Goal: Obtain resource: Obtain resource

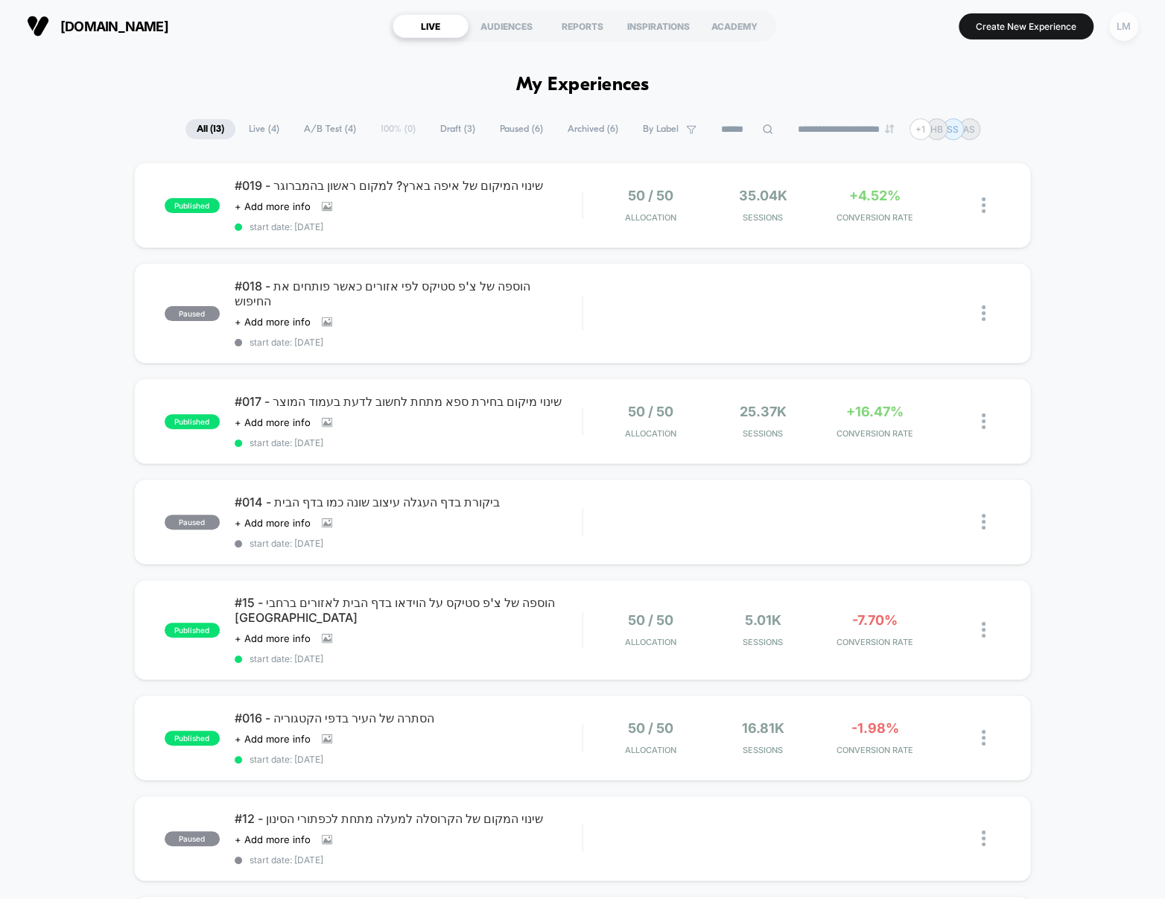
click at [1112, 28] on div "LM" at bounding box center [1123, 26] width 29 height 29
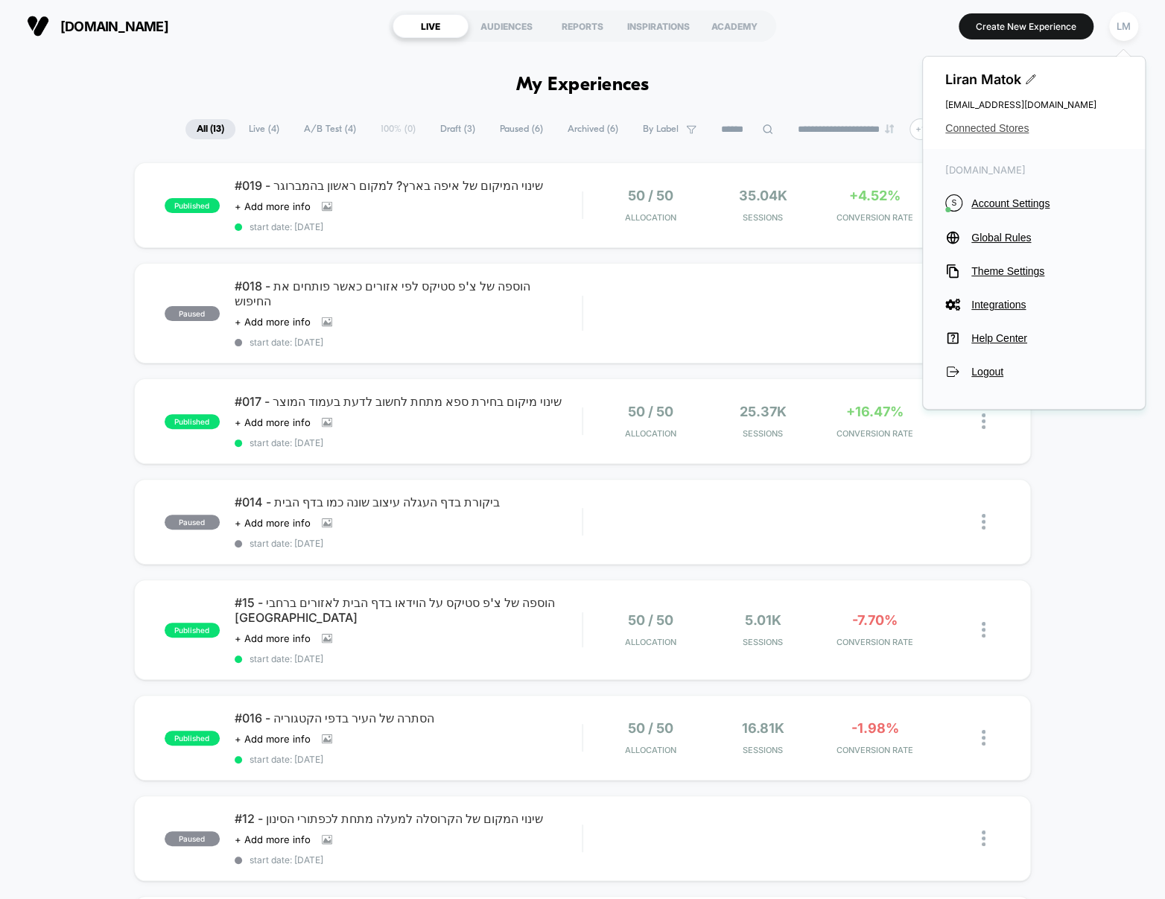
click at [972, 125] on span "Connected Stores" at bounding box center [1033, 128] width 177 height 12
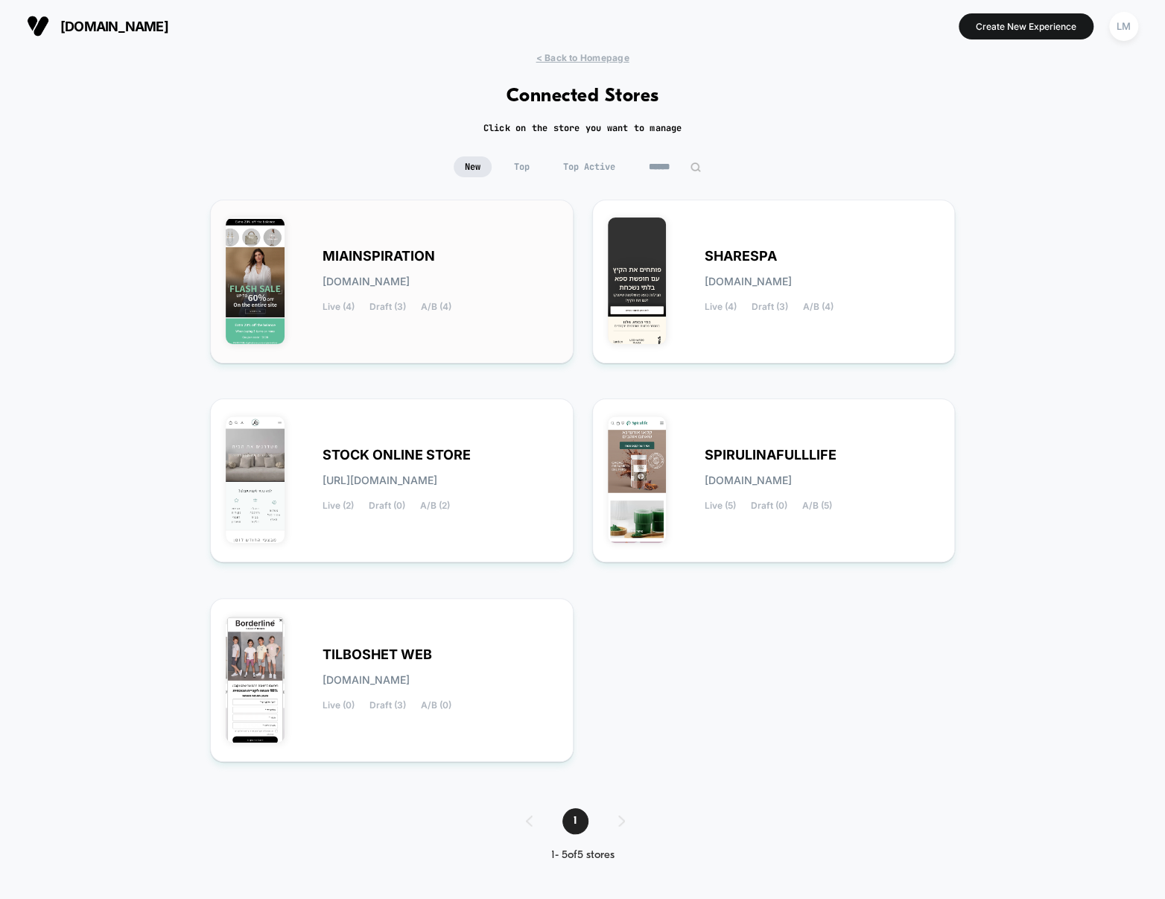
click at [410, 242] on div "MIAINSPIRATION [DOMAIN_NAME] Live (4) Draft (3) A/B (4)" at bounding box center [392, 281] width 332 height 133
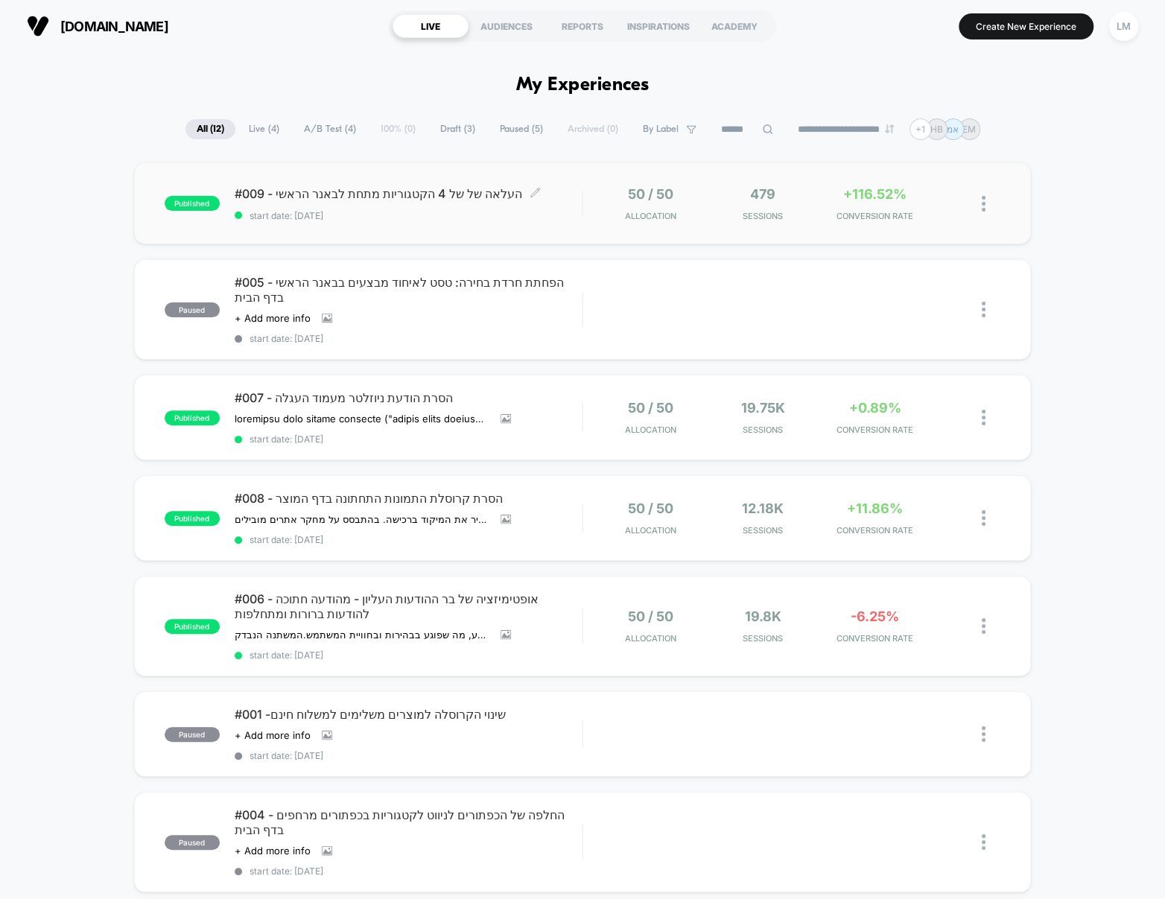
click at [417, 194] on span "#009 - העלאה של של 4 הקטגוריות מתחת לבאנר הראשי Click to edit experience details" at bounding box center [408, 193] width 347 height 15
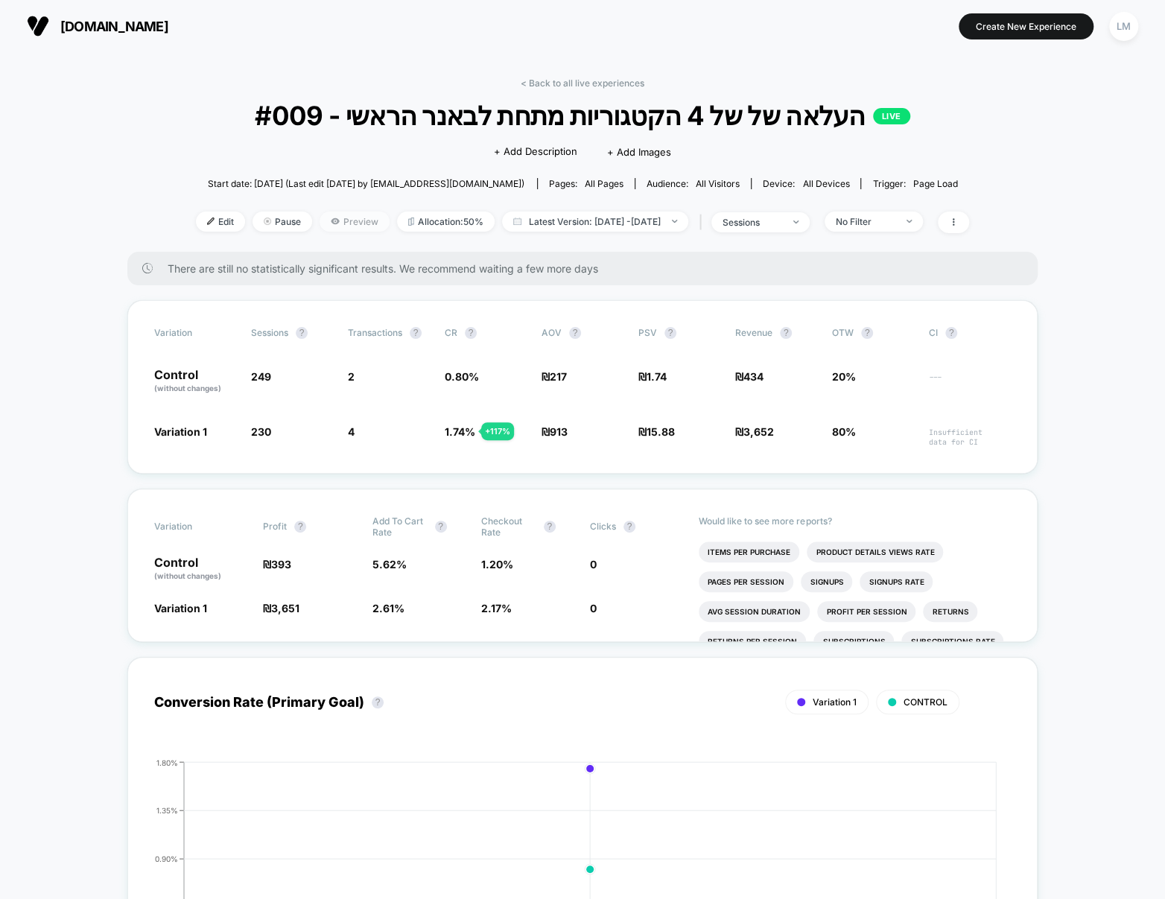
click at [337, 213] on span "Preview" at bounding box center [355, 222] width 70 height 20
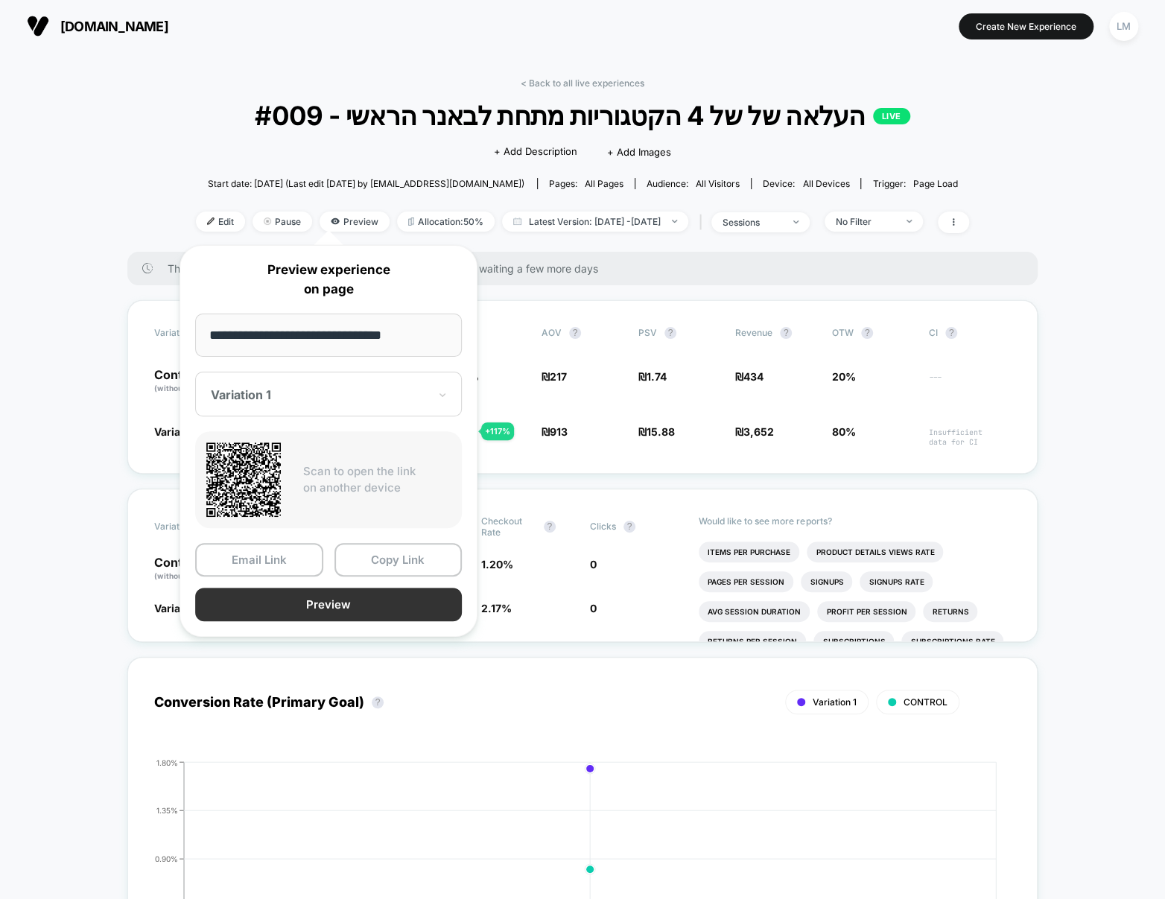
click at [287, 603] on button "Preview" at bounding box center [328, 605] width 267 height 34
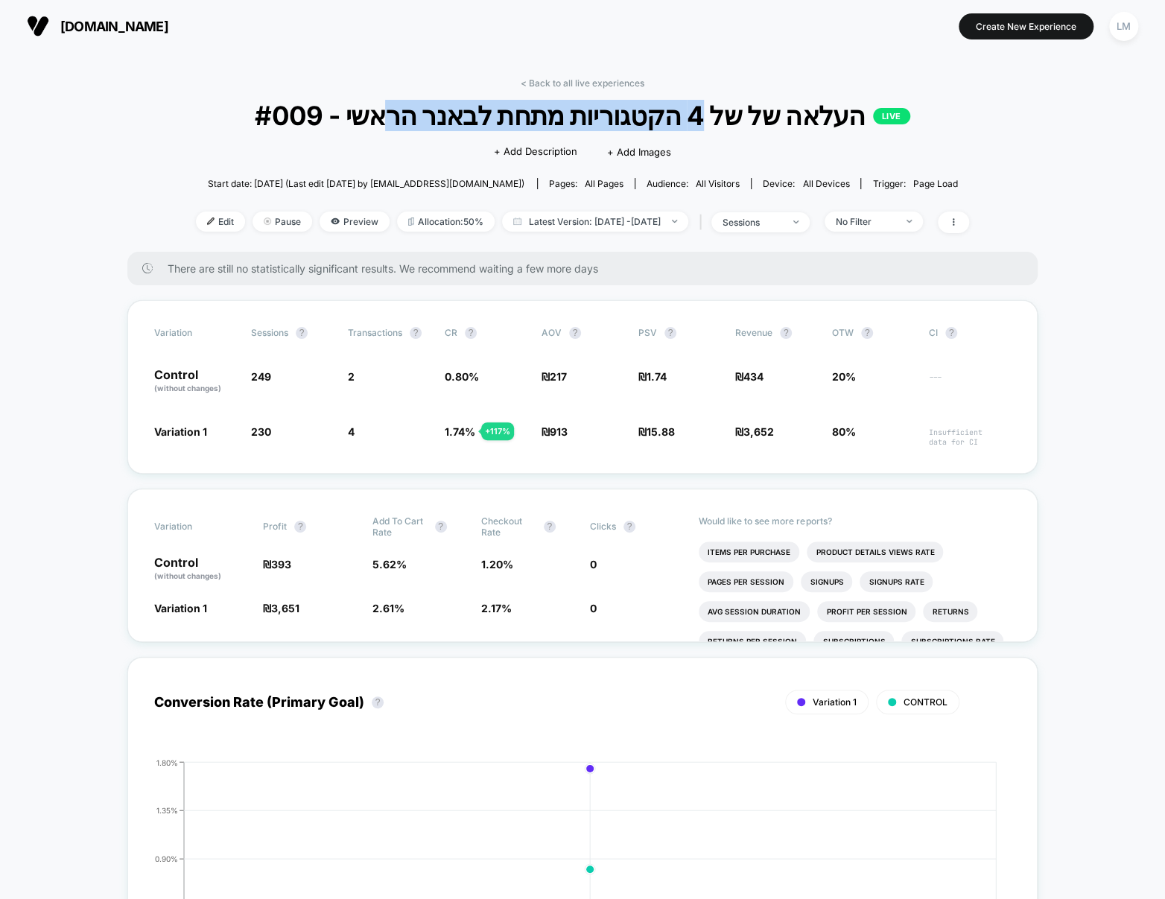
drag, startPoint x: 670, startPoint y: 121, endPoint x: 422, endPoint y: 116, distance: 248.1
click at [423, 116] on span "#009 - העלאה של של 4 הקטגוריות מתחת לבאנר הראשי LIVE" at bounding box center [583, 115] width 696 height 31
click at [422, 116] on span "#009 - העלאה של של 4 הקטגוריות מתחת לבאנר הראשי LIVE" at bounding box center [583, 115] width 696 height 31
click at [578, 82] on link "< Back to all live experiences" at bounding box center [583, 82] width 124 height 11
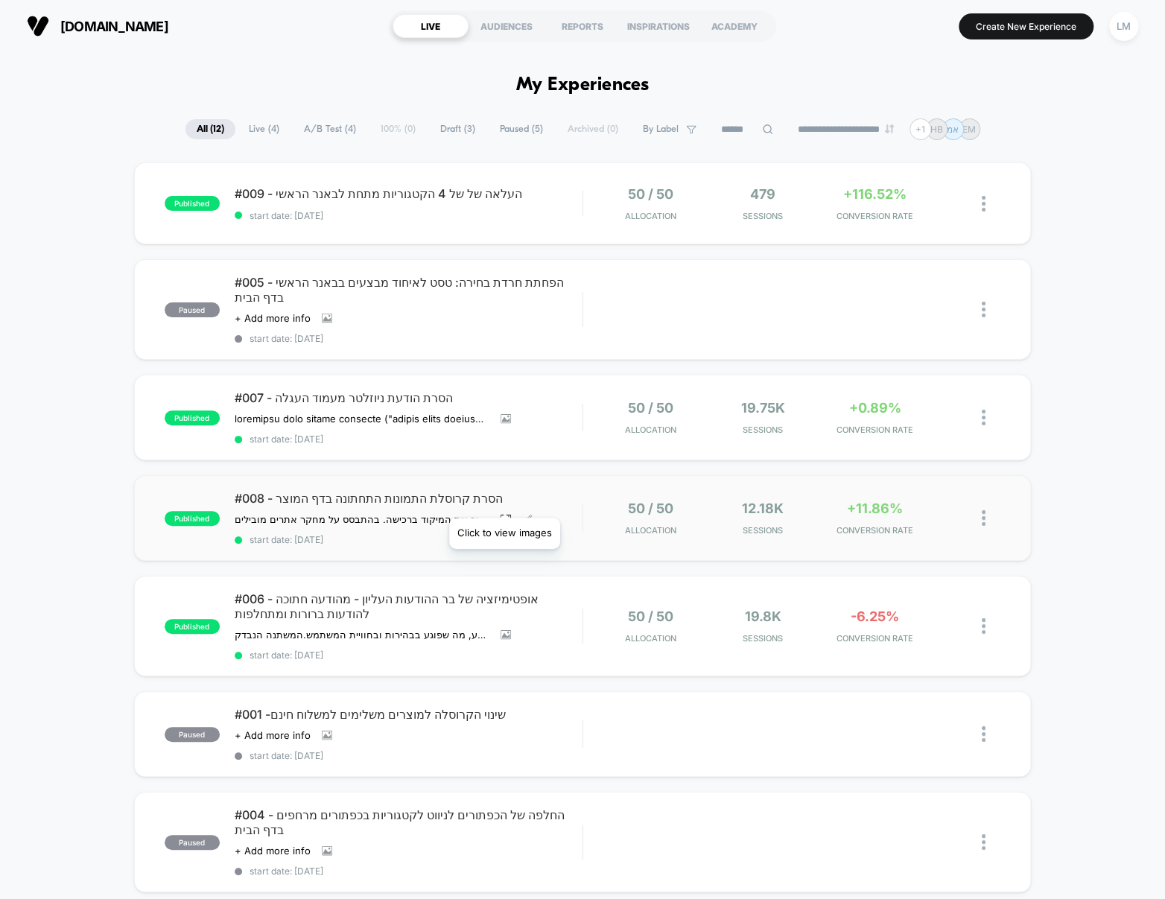
click at [504, 514] on icon at bounding box center [505, 519] width 10 height 10
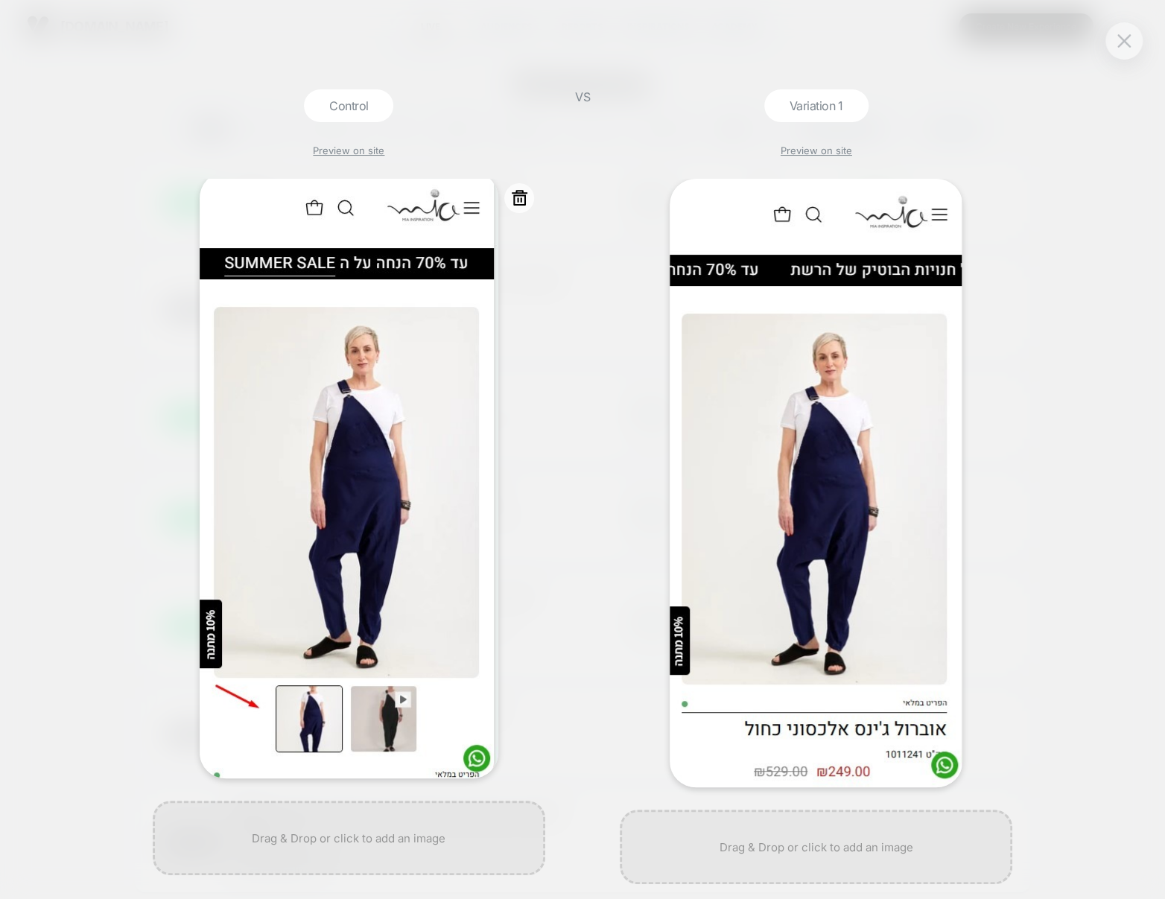
scroll to position [18, 0]
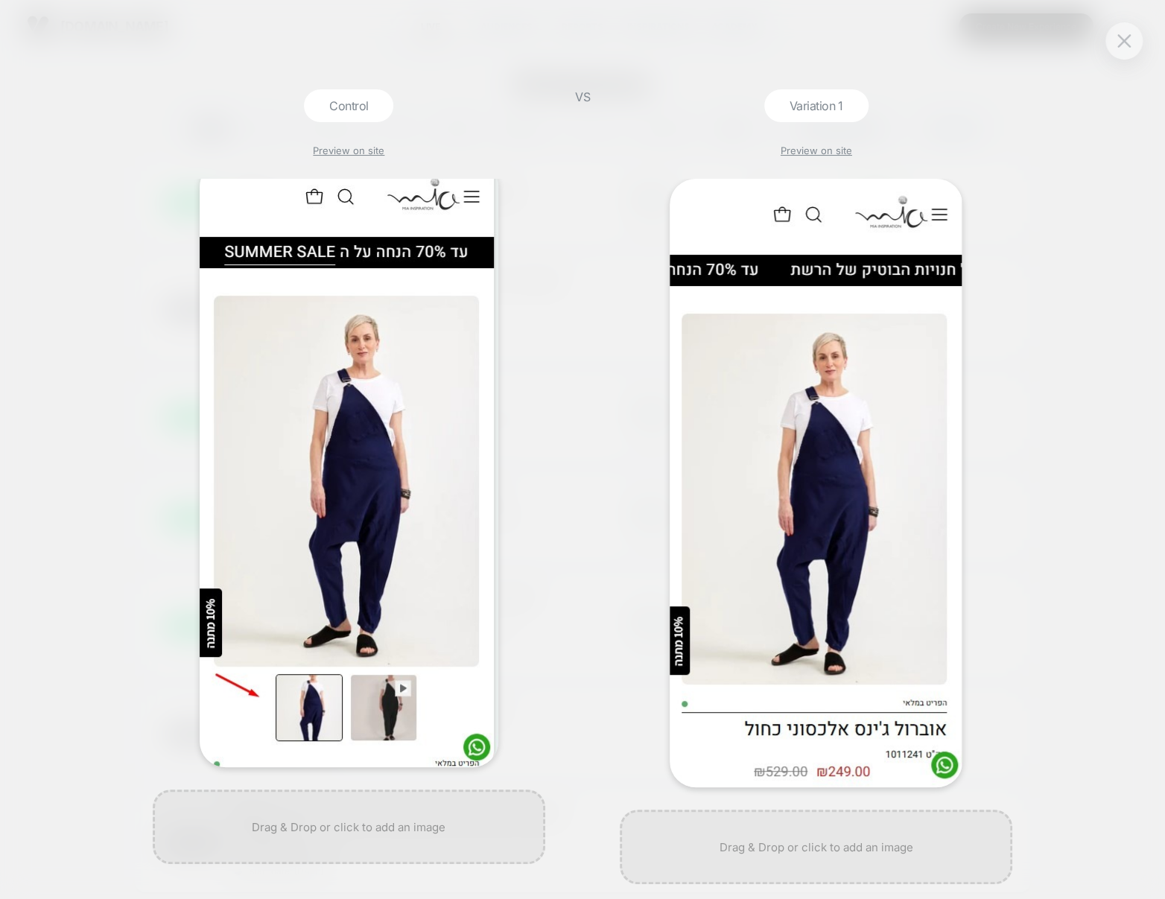
click at [600, 184] on div "VS" at bounding box center [582, 494] width 37 height 810
click at [1113, 40] on button at bounding box center [1124, 41] width 22 height 22
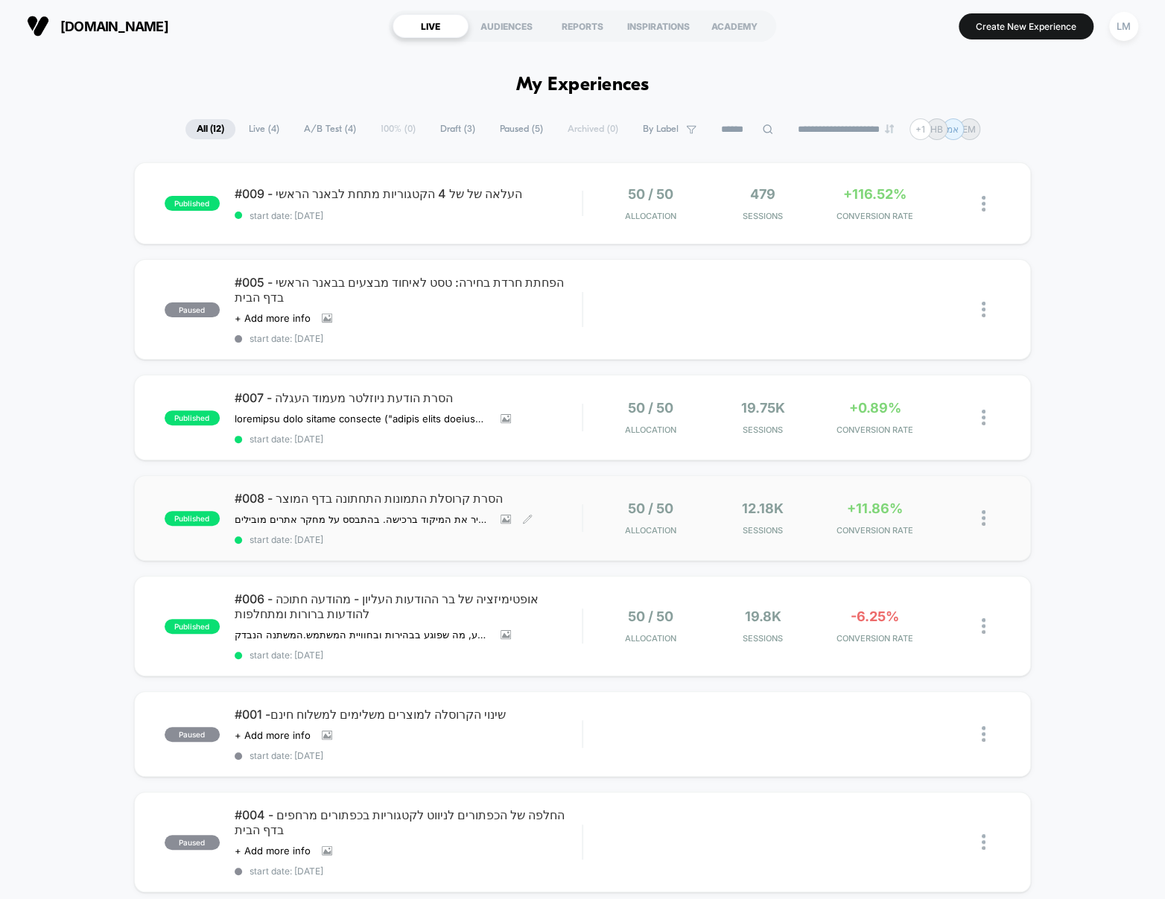
click at [299, 491] on span "#008 - הסרת קרוסלת התמונות התחתונה בדף המוצר" at bounding box center [408, 498] width 347 height 15
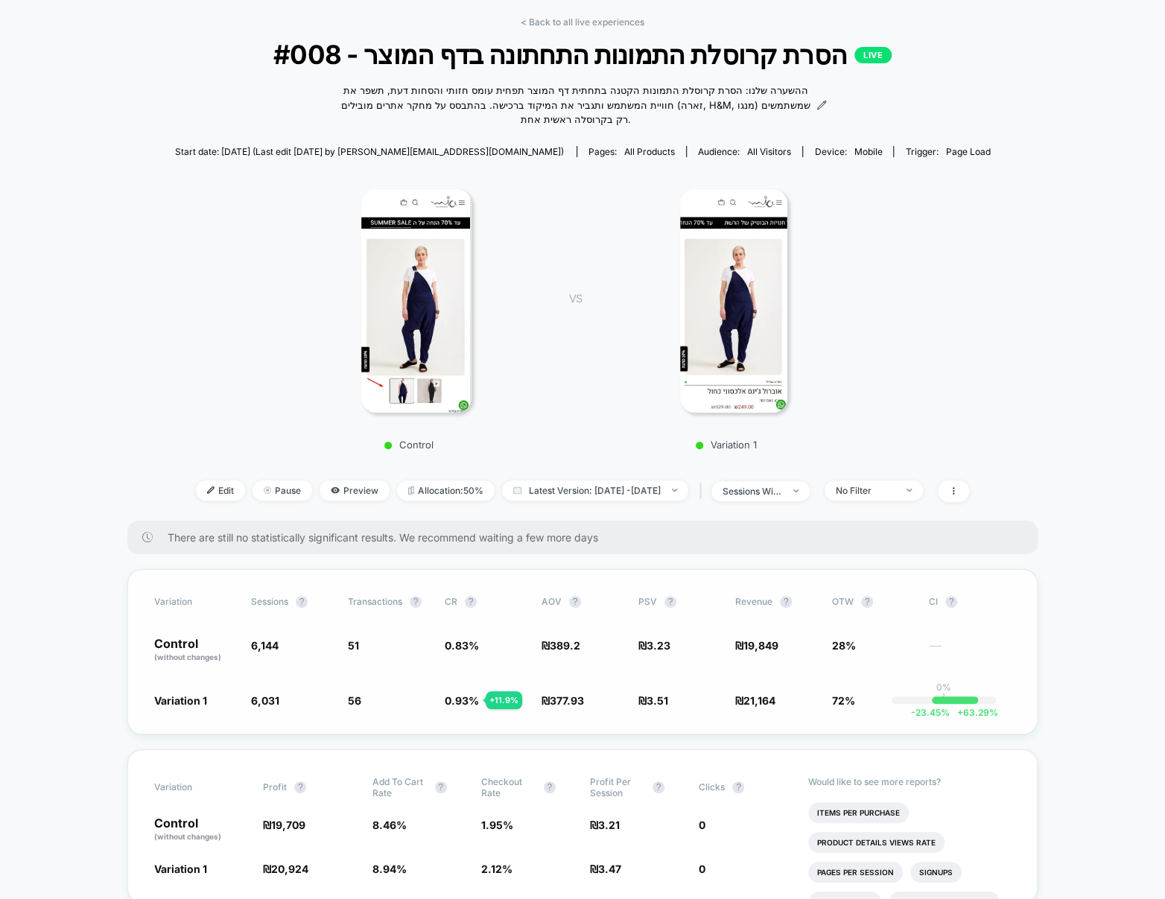
scroll to position [425, 0]
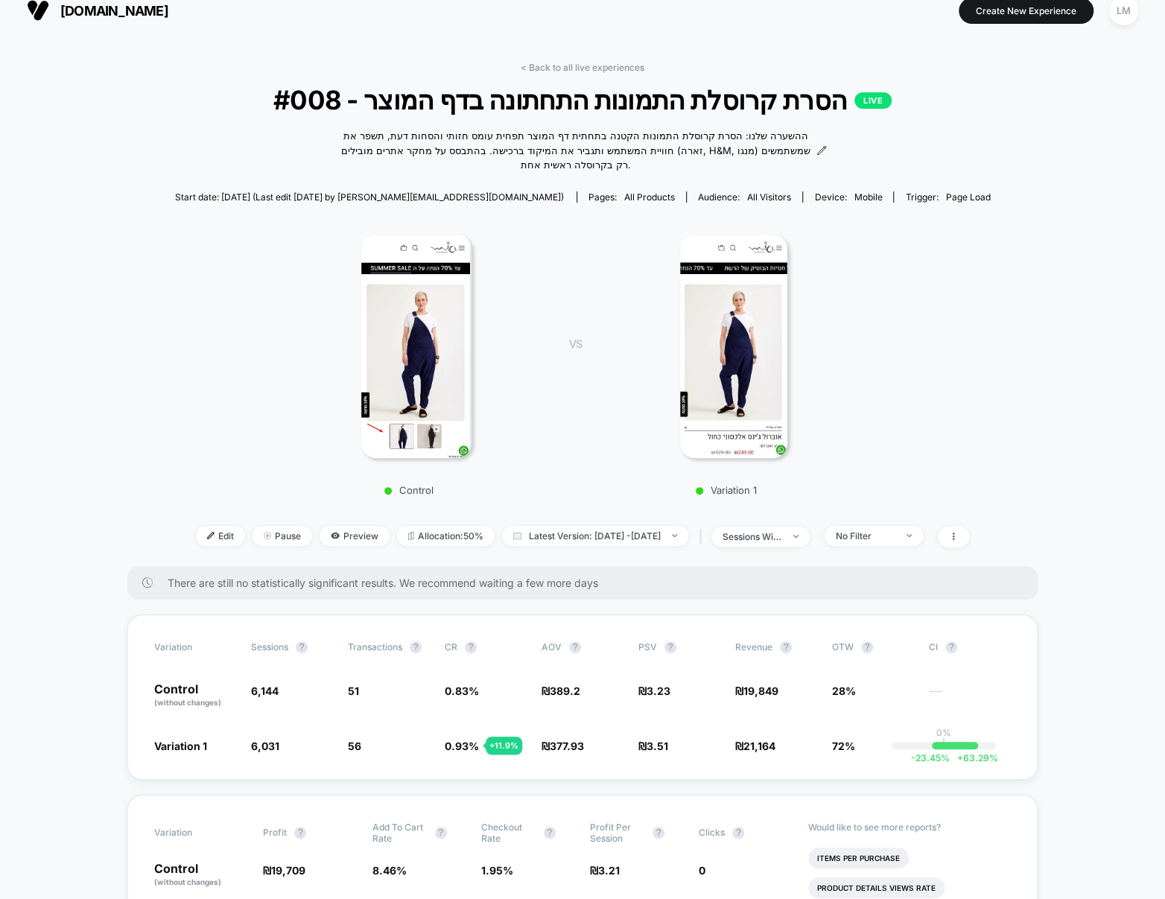
scroll to position [0, 0]
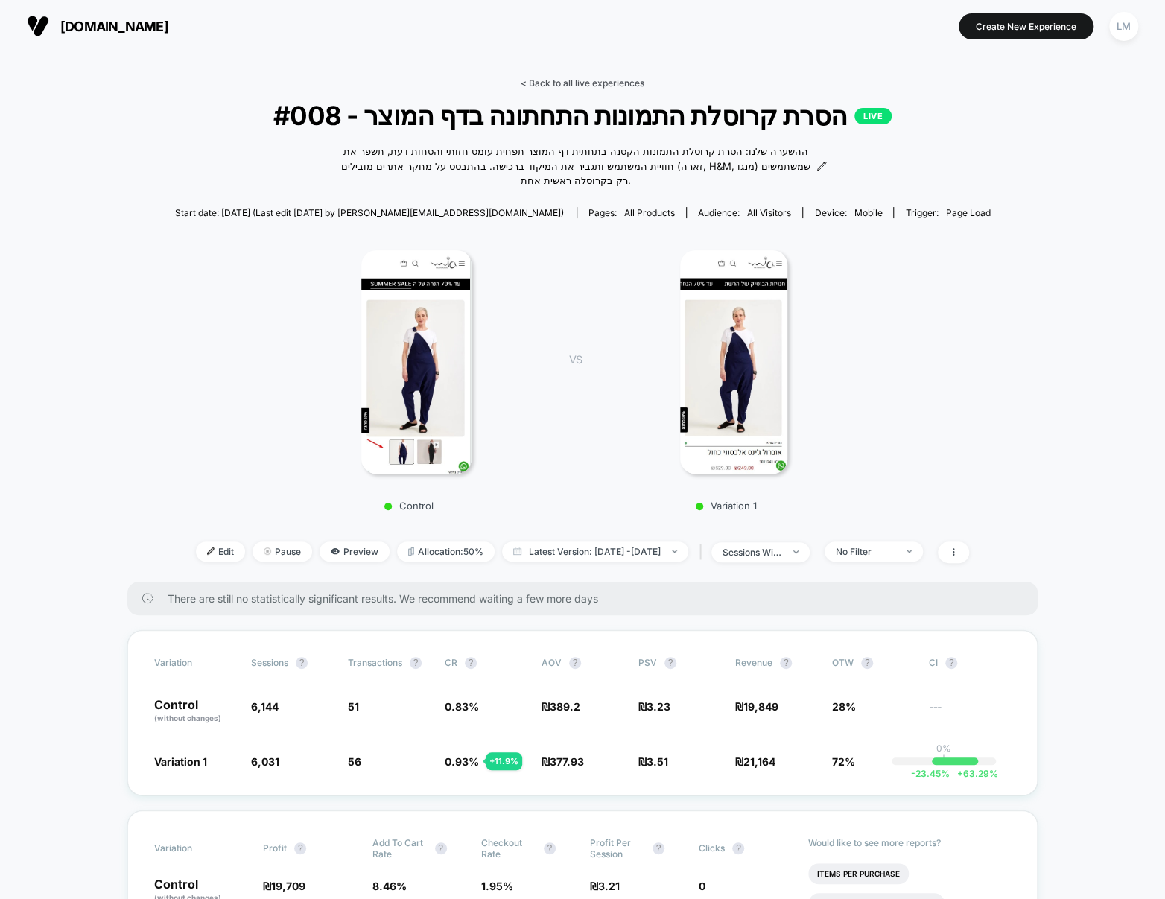
click at [545, 83] on link "< Back to all live experiences" at bounding box center [583, 82] width 124 height 11
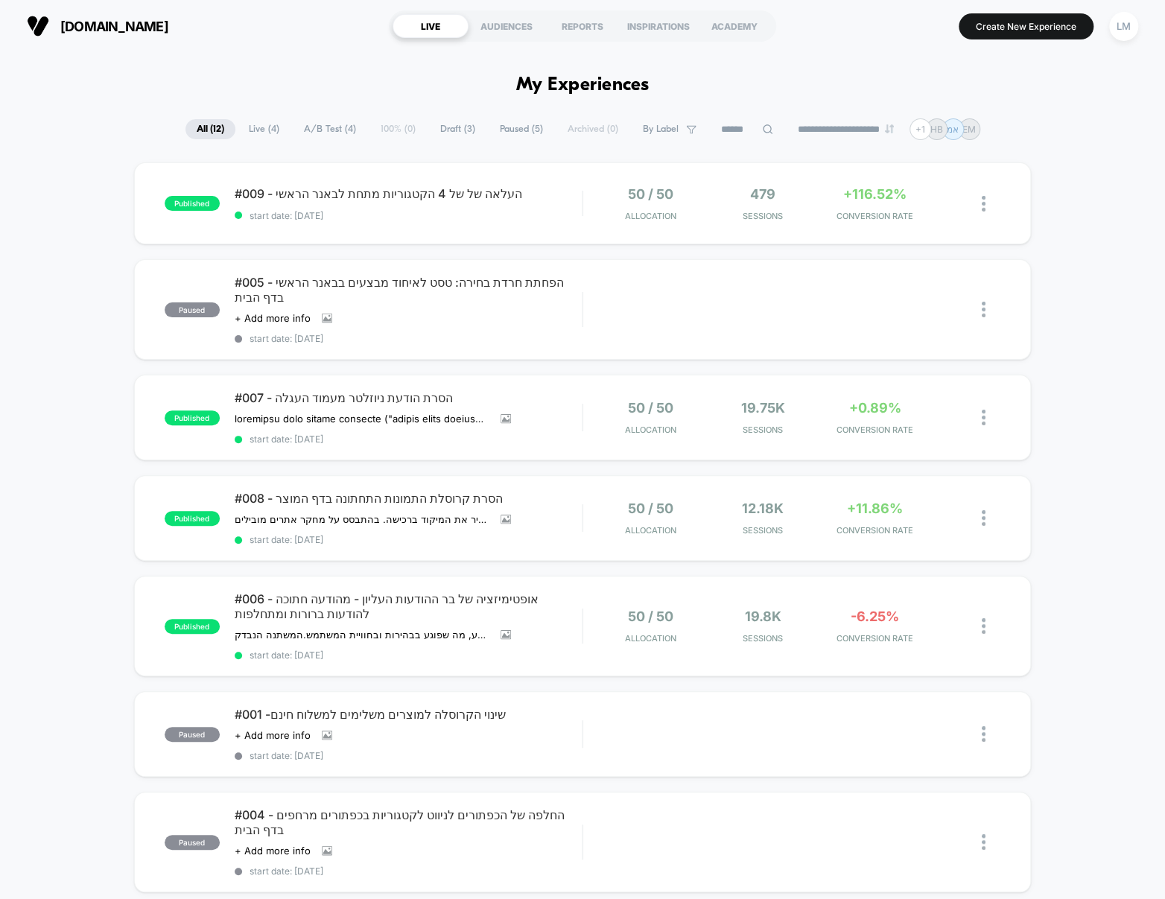
click at [113, 32] on span "[DOMAIN_NAME]" at bounding box center [114, 27] width 108 height 16
click at [1136, 29] on div "LM" at bounding box center [1123, 26] width 29 height 29
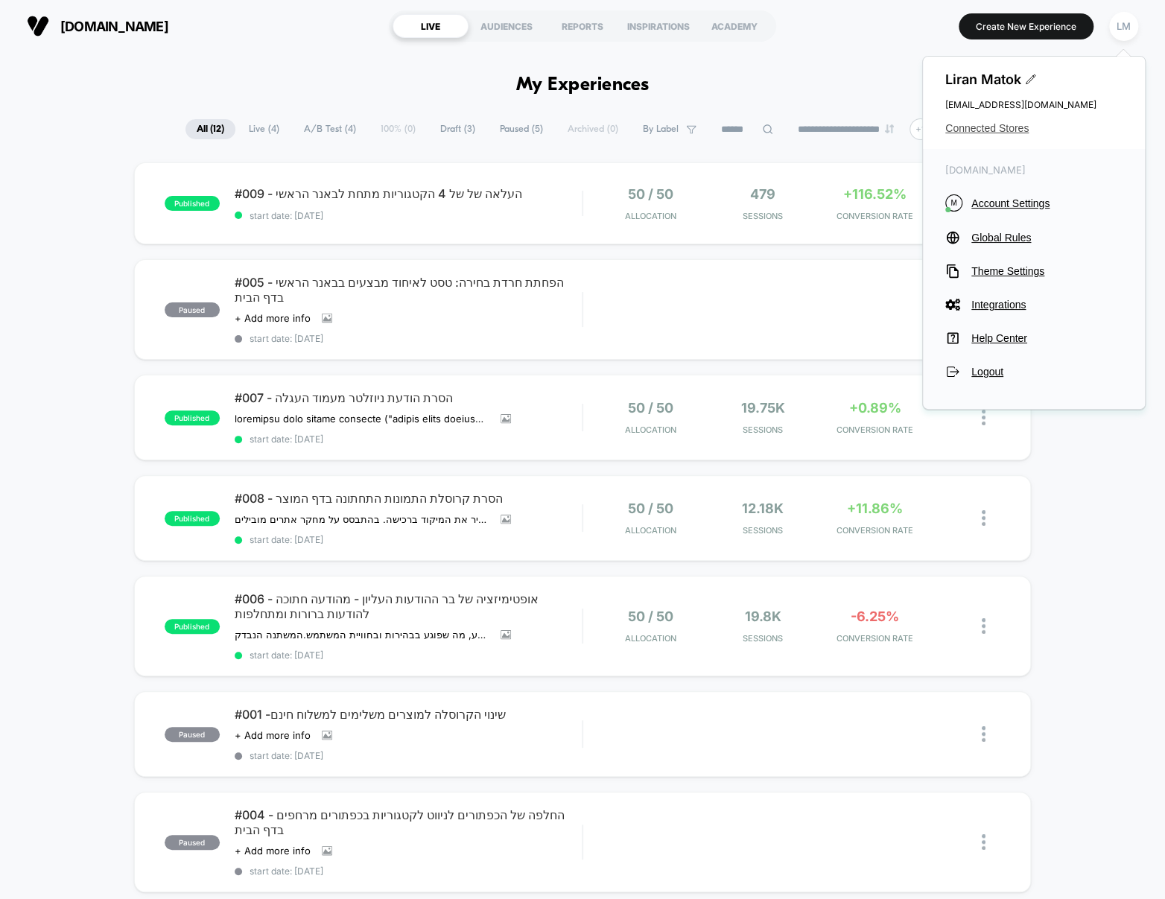
click at [1005, 124] on span "Connected Stores" at bounding box center [1033, 128] width 177 height 12
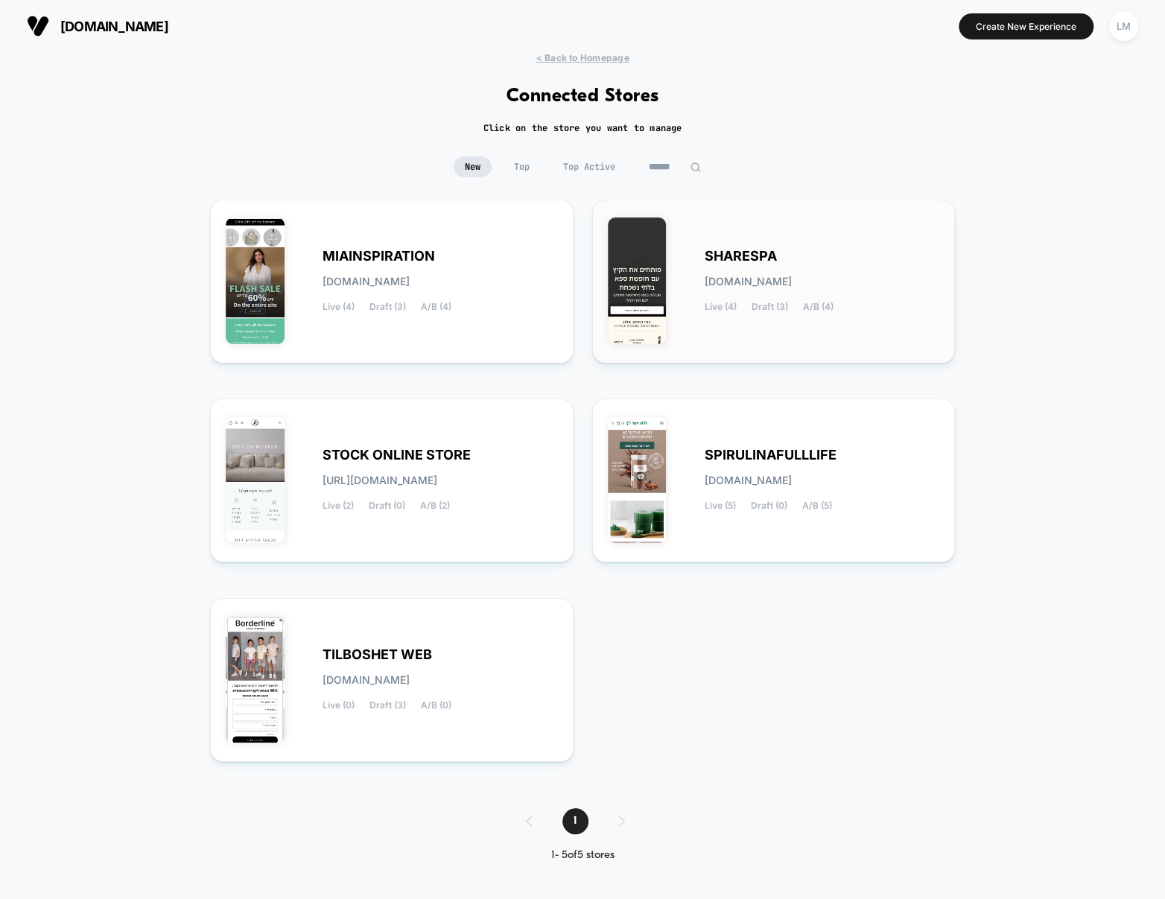
click at [741, 252] on span "SHARESPA" at bounding box center [741, 256] width 72 height 10
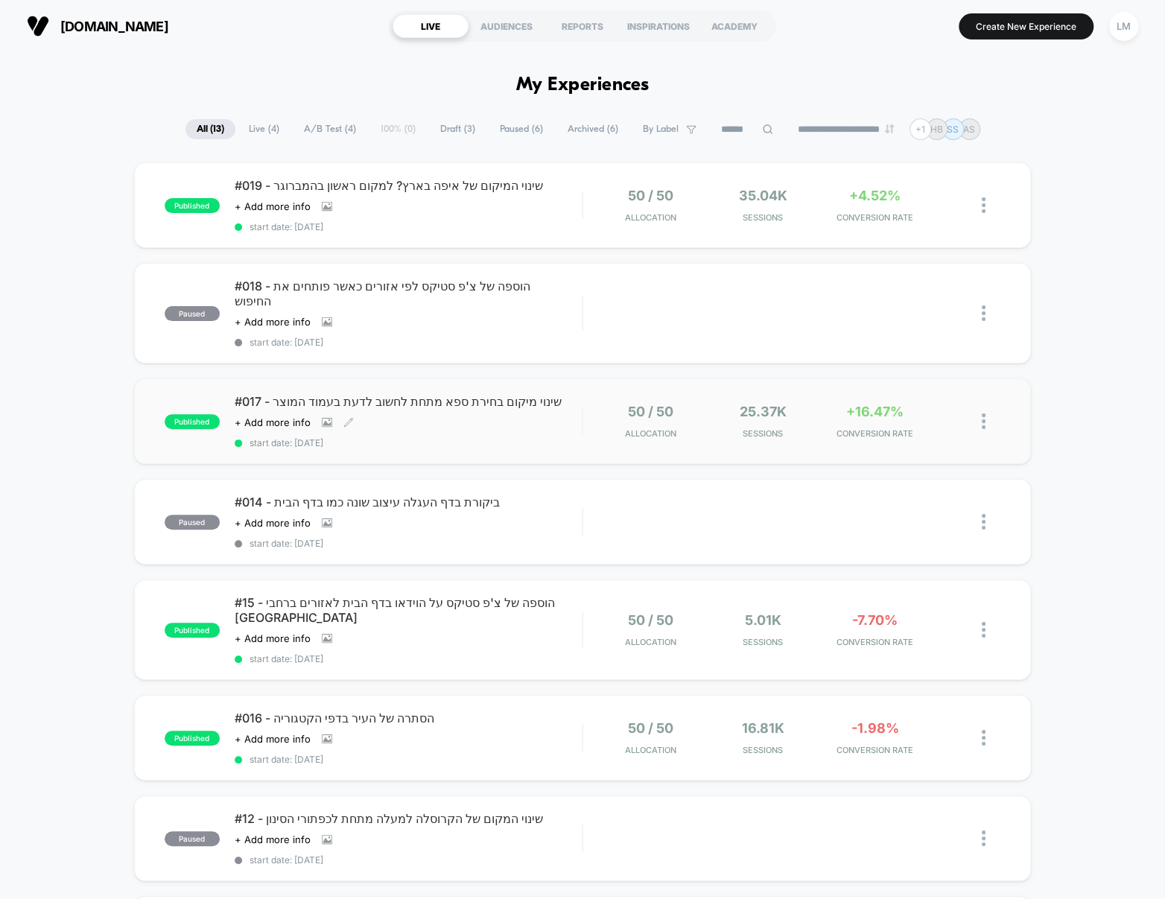
click at [335, 394] on span "#017 - שינוי מיקום בחירת ספא מתחת לחשוב לדעת בעמוד המוצר" at bounding box center [408, 401] width 347 height 15
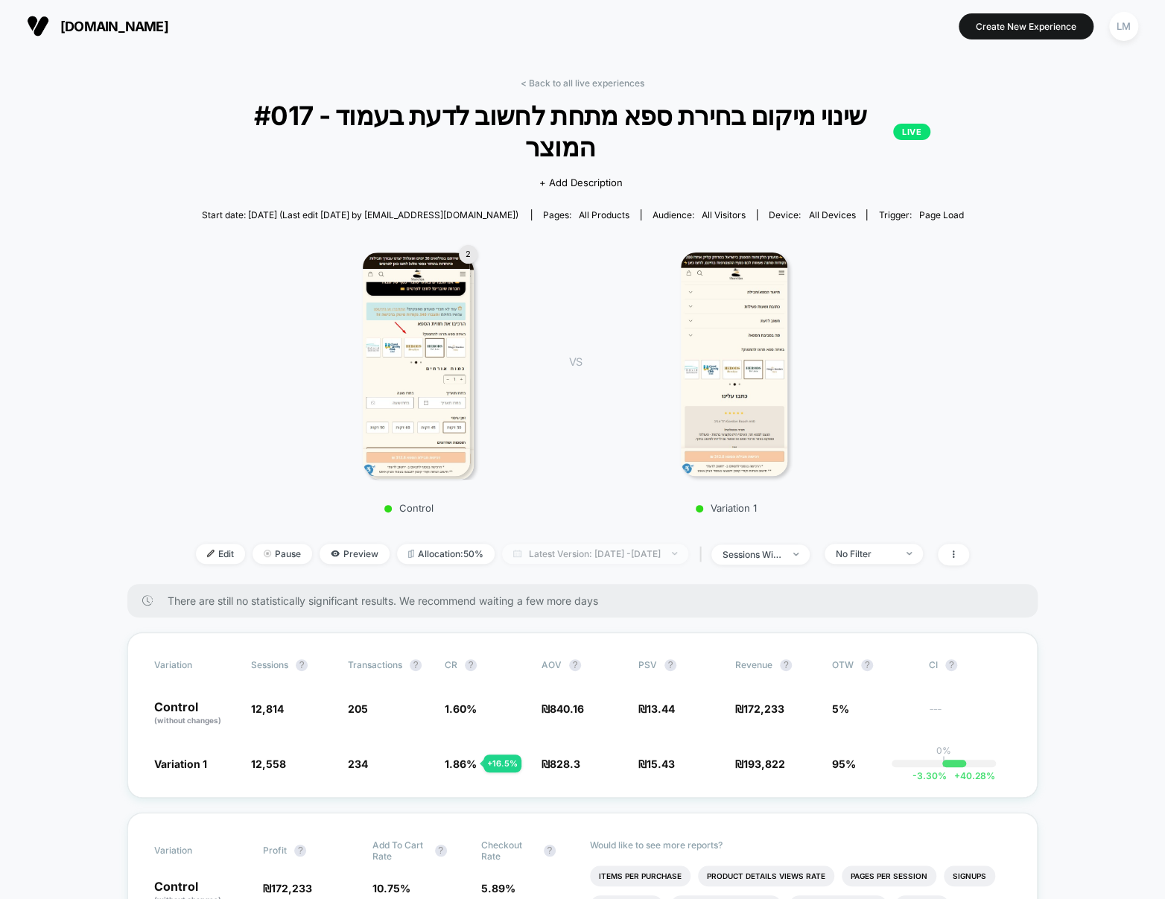
scroll to position [2, 0]
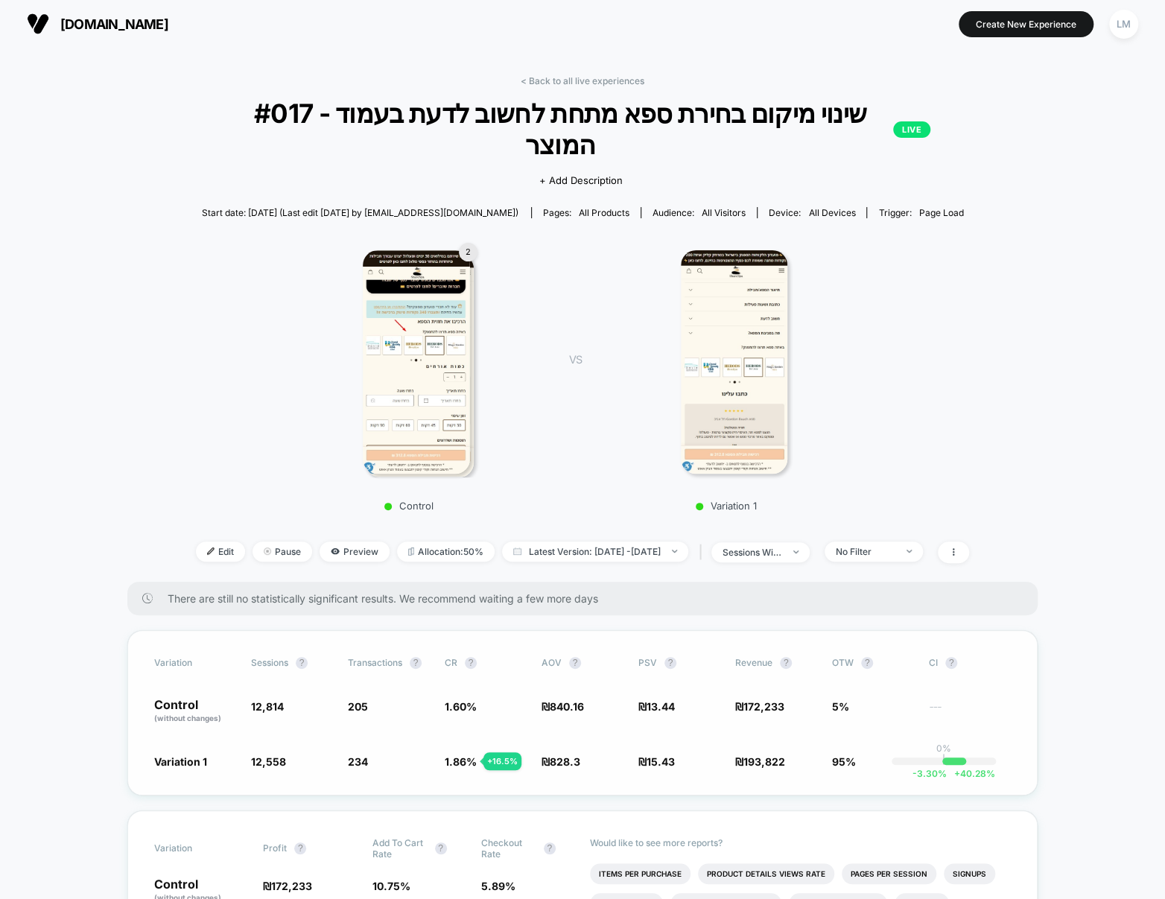
click at [453, 755] on span "1.86 %" at bounding box center [461, 761] width 32 height 13
click at [553, 79] on link "< Back to all live experiences" at bounding box center [583, 80] width 124 height 11
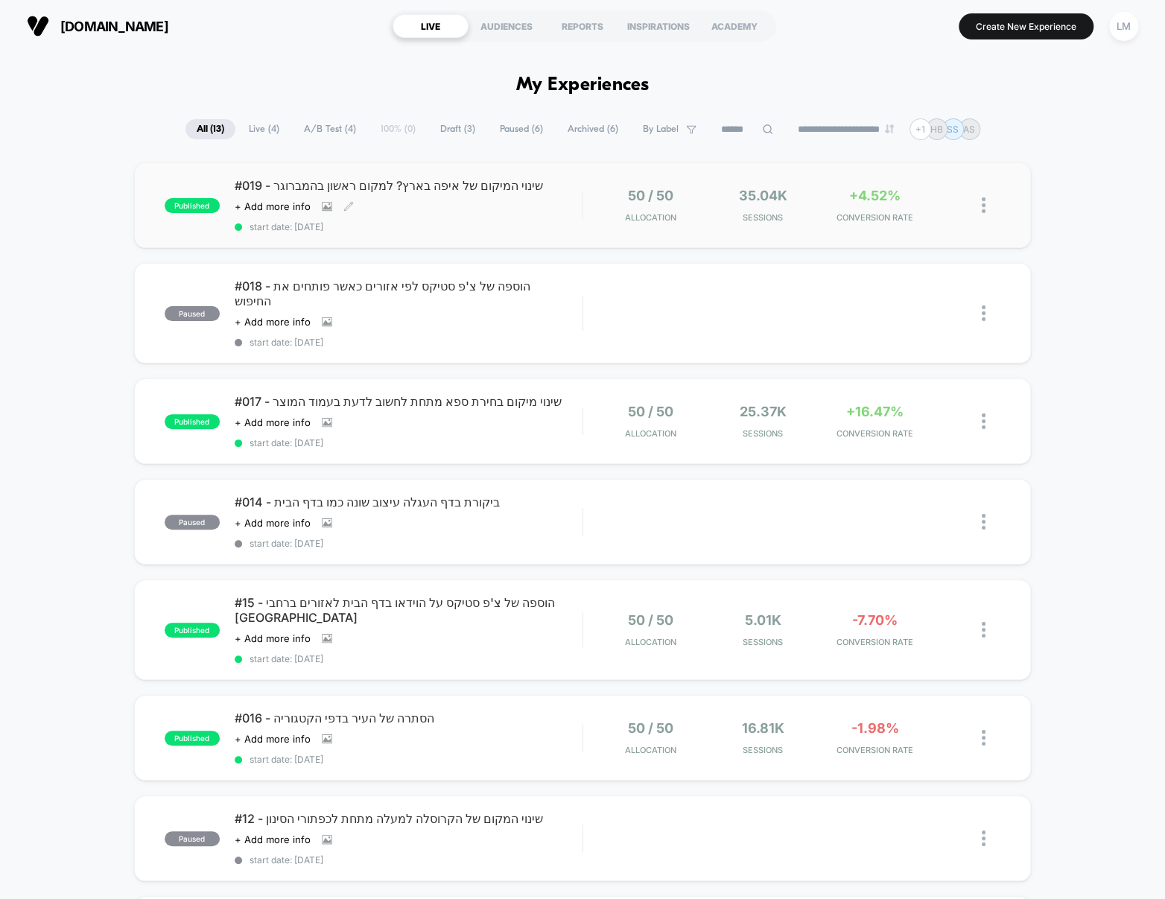
click at [349, 185] on span "#019 - שינוי המיקום של איפה בארץ? למקום ראשון בהמברוגר" at bounding box center [408, 185] width 347 height 15
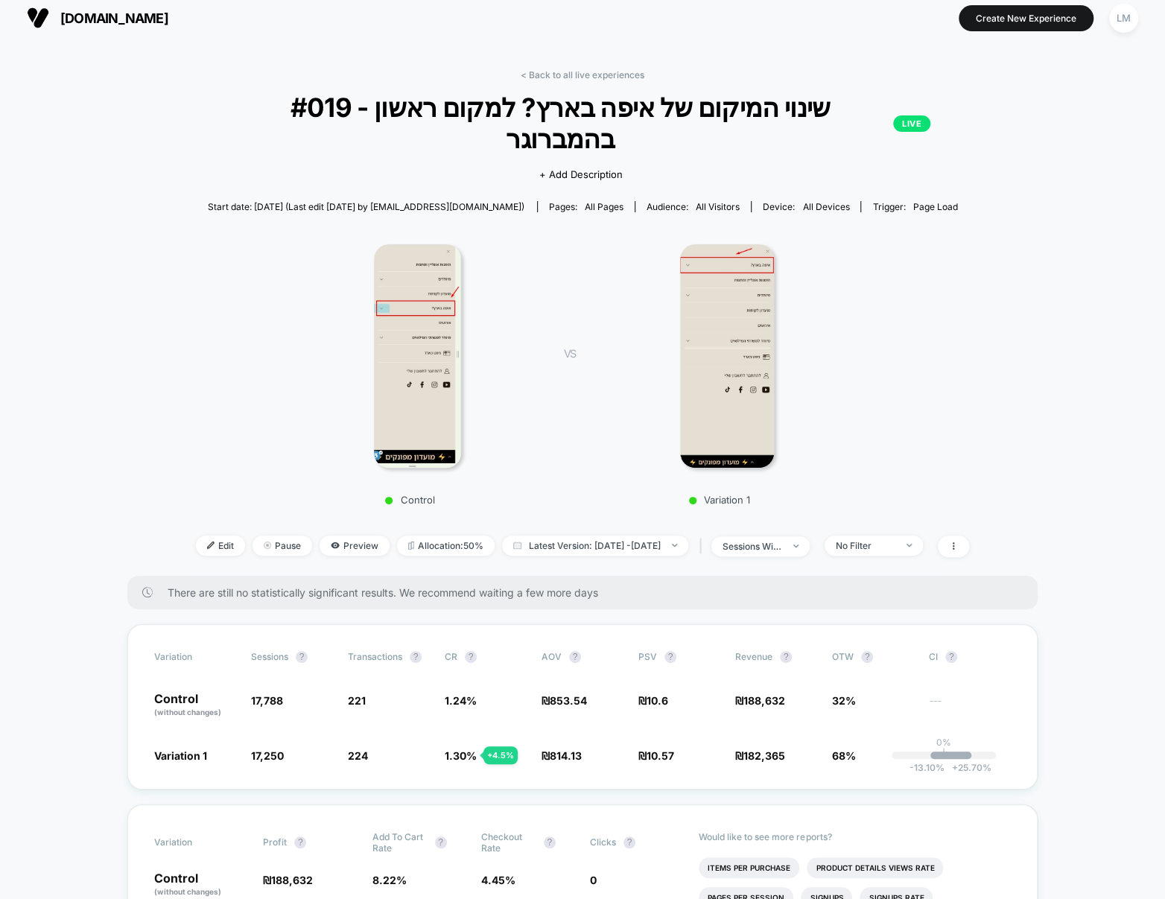
scroll to position [21, 0]
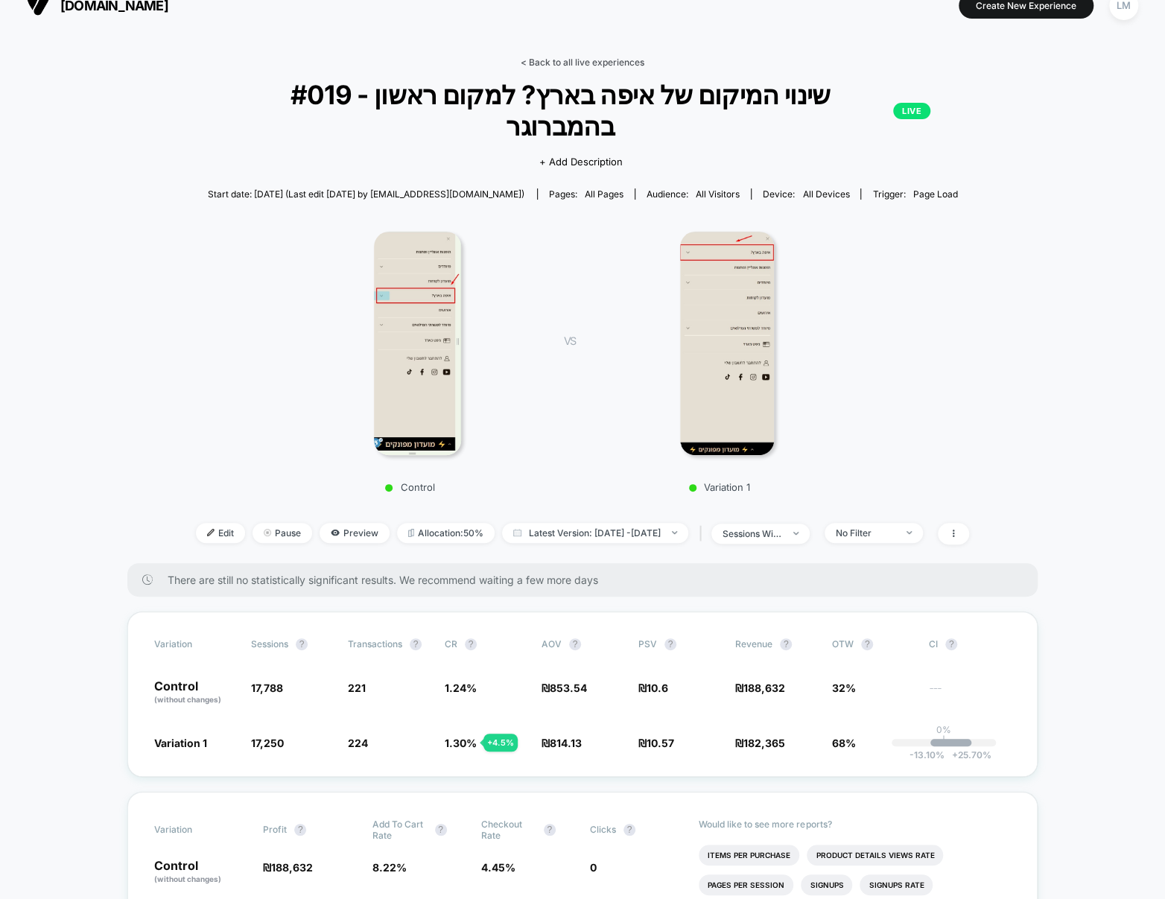
click at [557, 57] on link "< Back to all live experiences" at bounding box center [583, 62] width 124 height 11
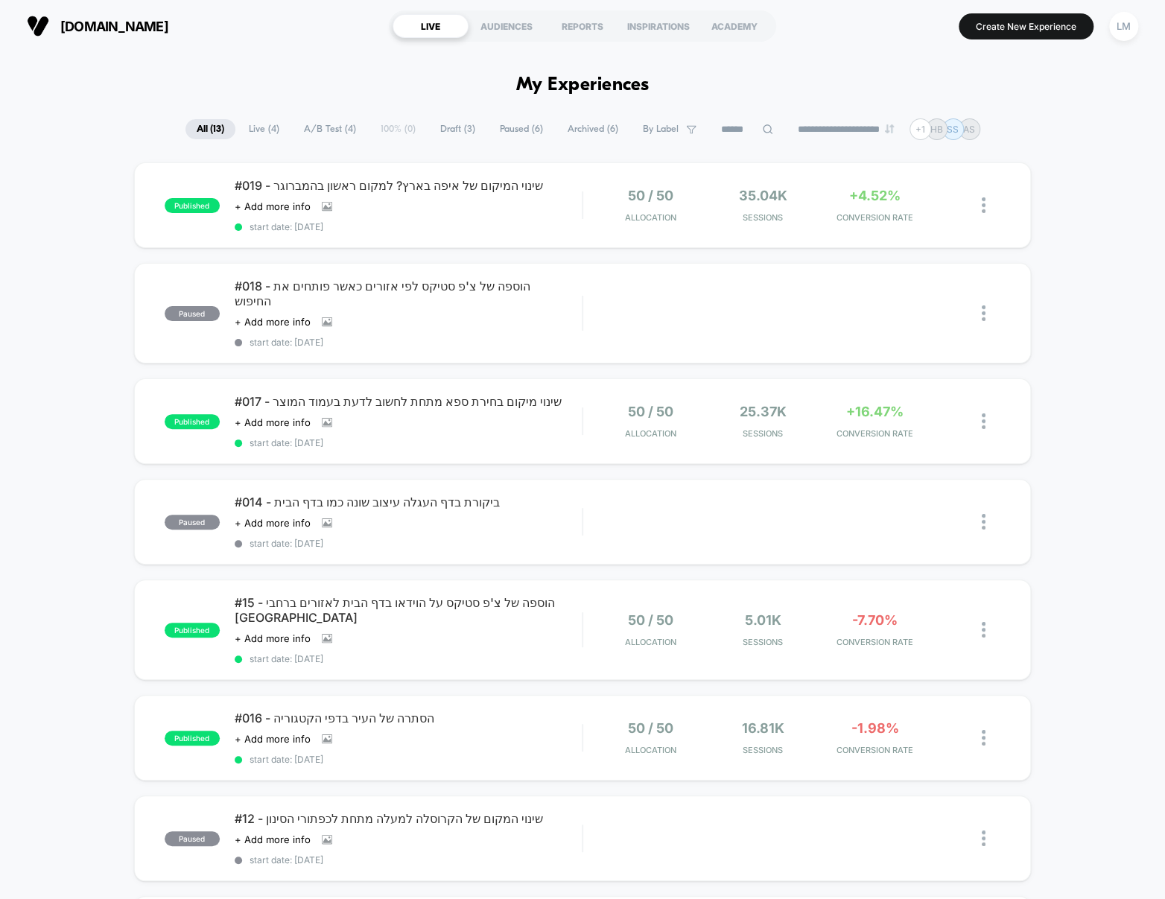
drag, startPoint x: 498, startPoint y: 70, endPoint x: 732, endPoint y: 102, distance: 236.8
click at [625, 89] on h1 "My Experiences" at bounding box center [582, 85] width 133 height 22
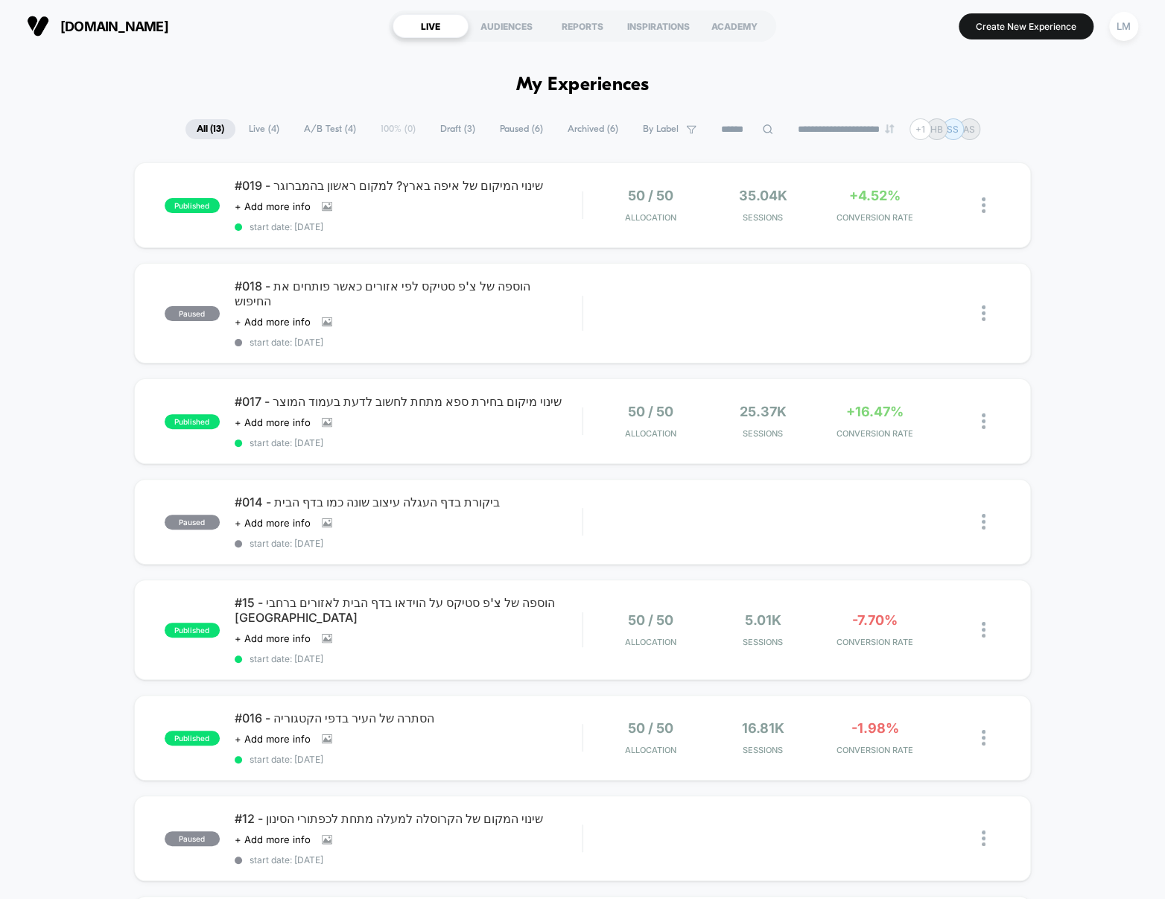
drag, startPoint x: 720, startPoint y: 84, endPoint x: 425, endPoint y: 80, distance: 295.7
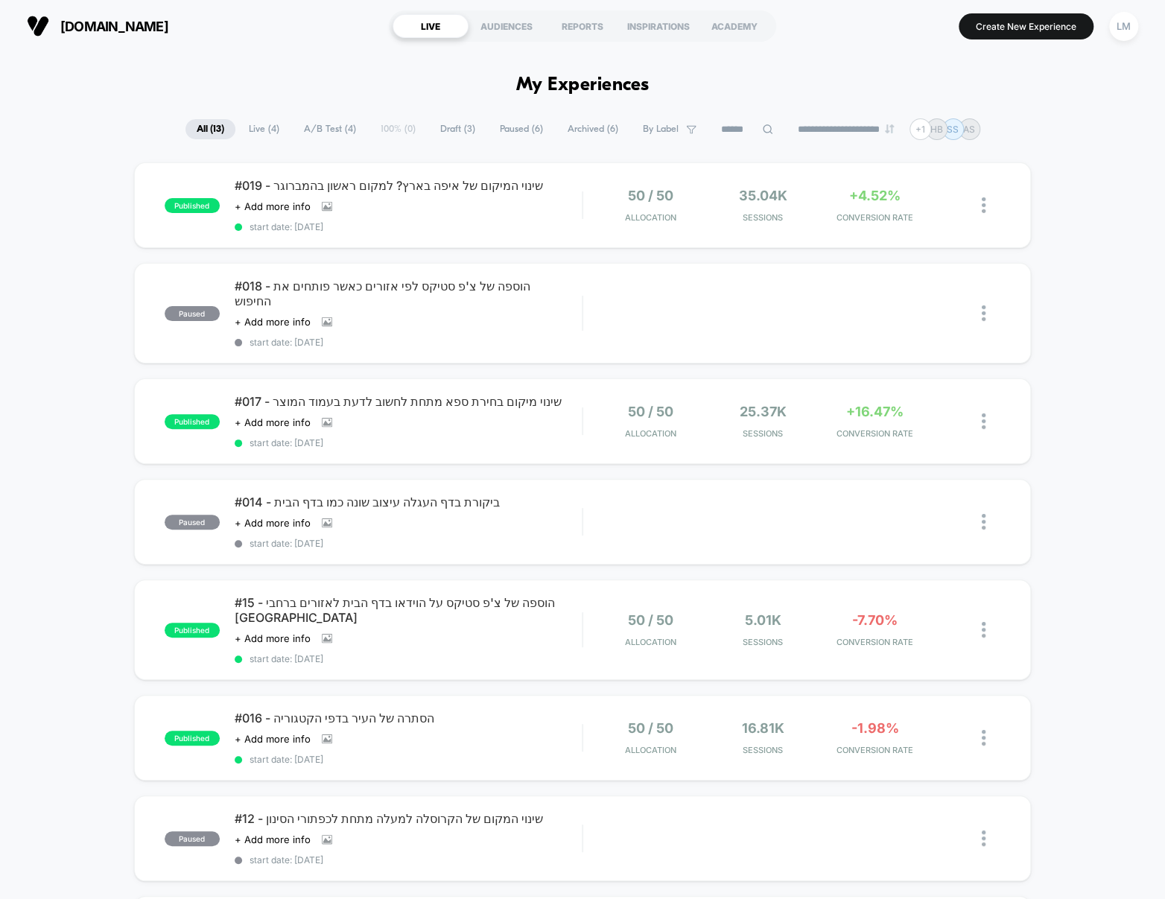
drag, startPoint x: 146, startPoint y: 59, endPoint x: 1131, endPoint y: 524, distance: 1089.1
drag, startPoint x: 1060, startPoint y: 446, endPoint x: 325, endPoint y: 83, distance: 819.7
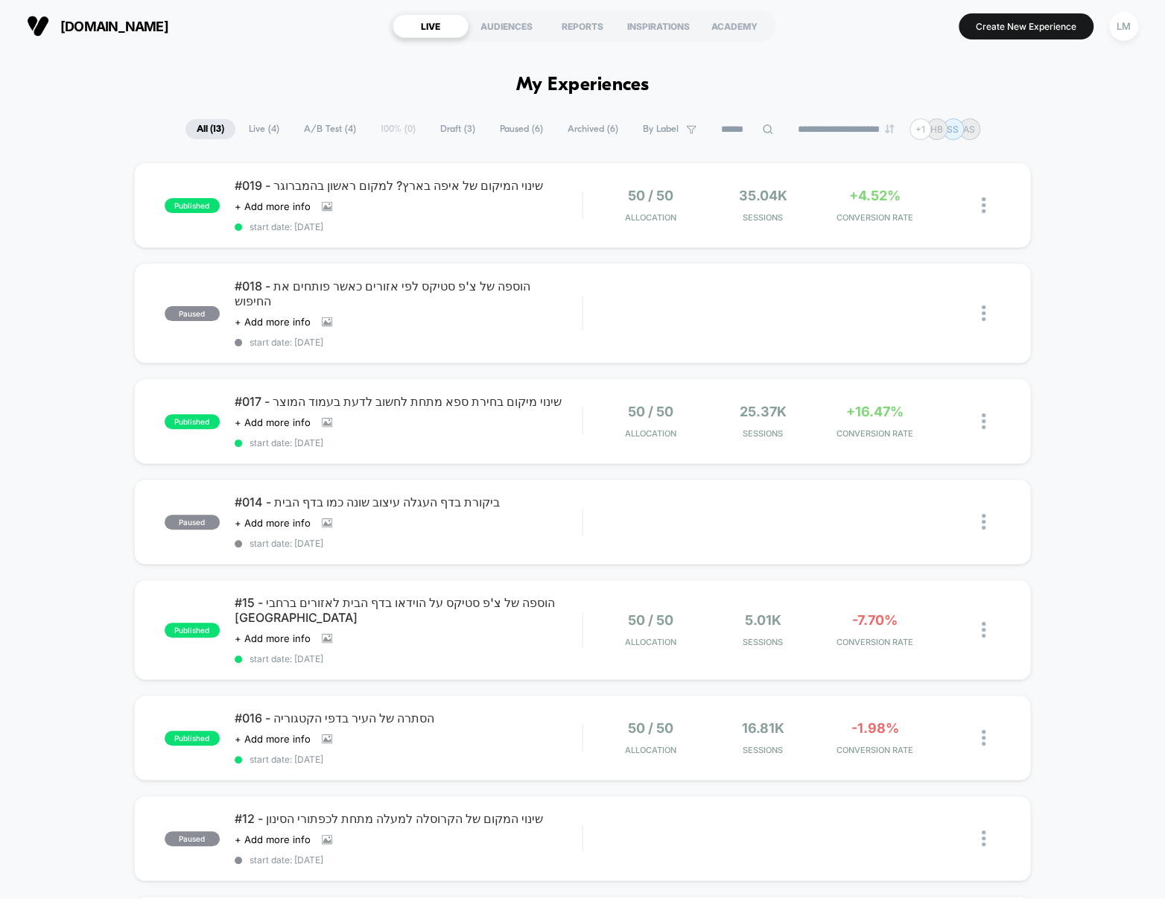
drag, startPoint x: 495, startPoint y: 81, endPoint x: 245, endPoint y: 72, distance: 250.4
drag, startPoint x: 123, startPoint y: 117, endPoint x: 938, endPoint y: 118, distance: 815.5
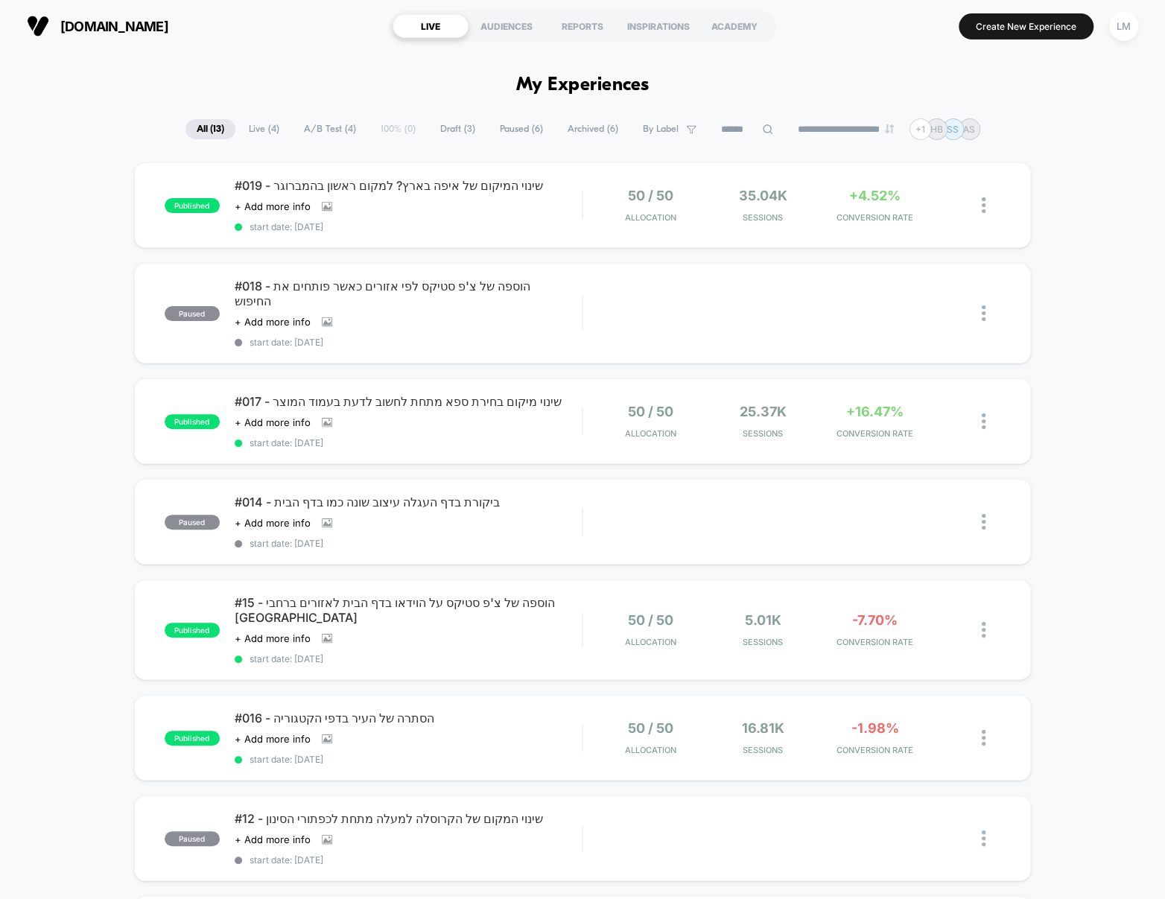
drag, startPoint x: 1061, startPoint y: 141, endPoint x: 441, endPoint y: 72, distance: 623.4
drag, startPoint x: 474, startPoint y: 74, endPoint x: 701, endPoint y: 90, distance: 227.0
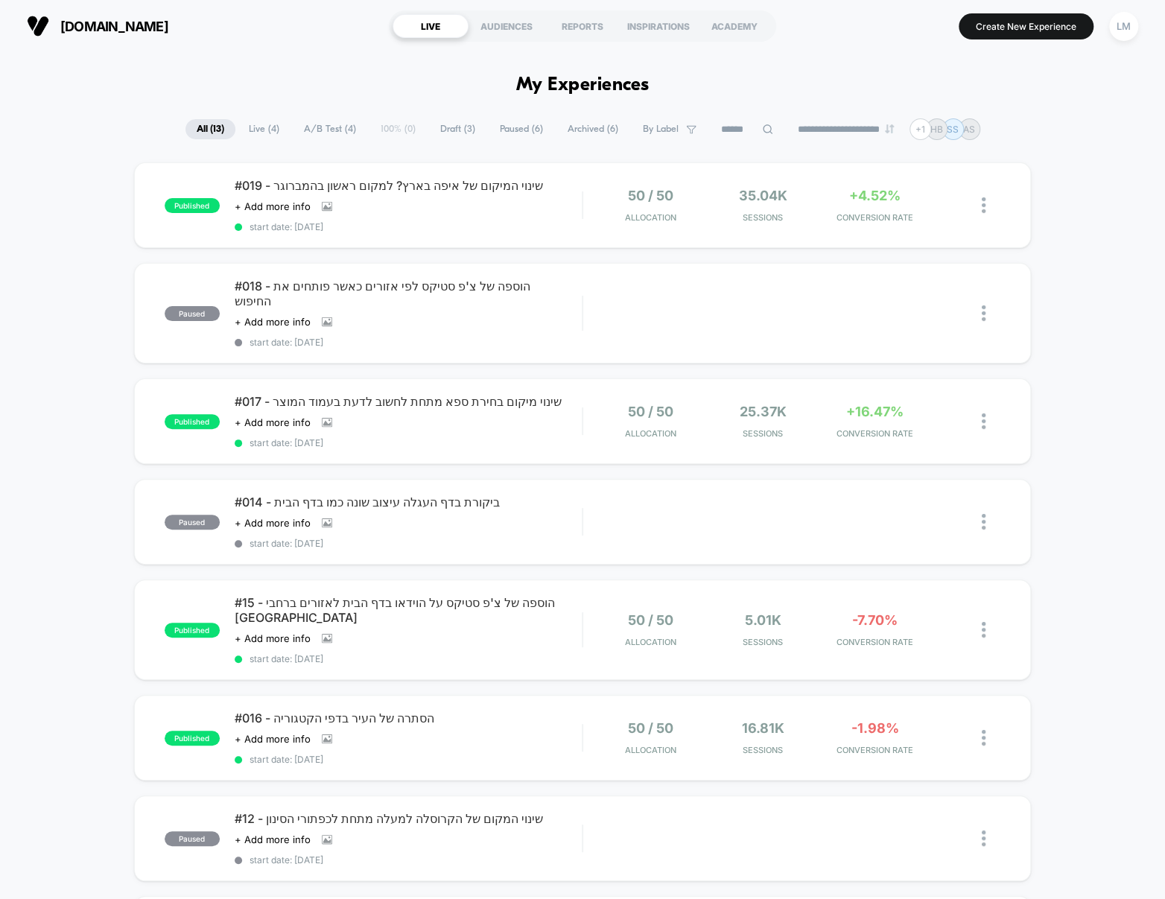
drag, startPoint x: 701, startPoint y: 90, endPoint x: 381, endPoint y: 74, distance: 320.6
drag, startPoint x: 381, startPoint y: 74, endPoint x: 416, endPoint y: 86, distance: 37.7
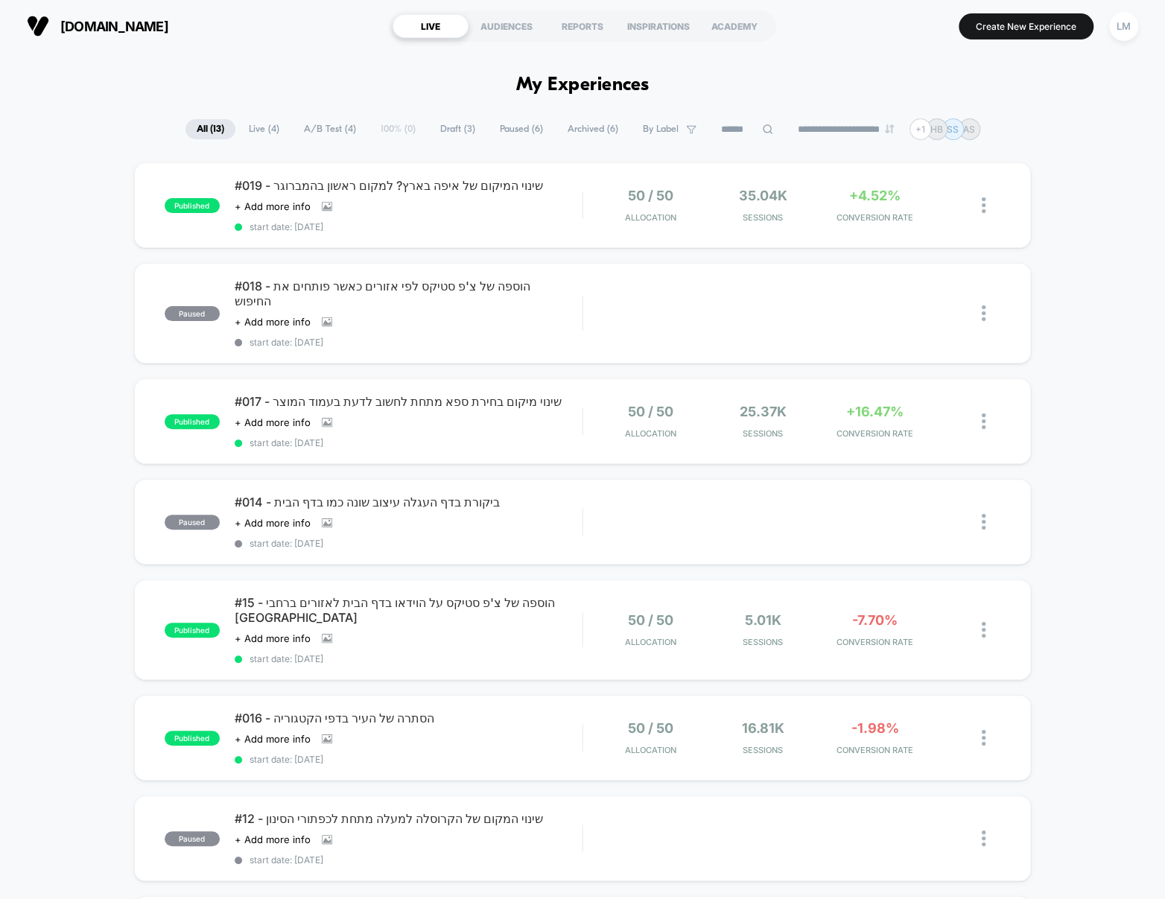
drag, startPoint x: 418, startPoint y: 86, endPoint x: 476, endPoint y: 85, distance: 58.1
drag, startPoint x: 467, startPoint y: 85, endPoint x: 742, endPoint y: 97, distance: 275.1
drag, startPoint x: 740, startPoint y: 94, endPoint x: 622, endPoint y: 75, distance: 119.9
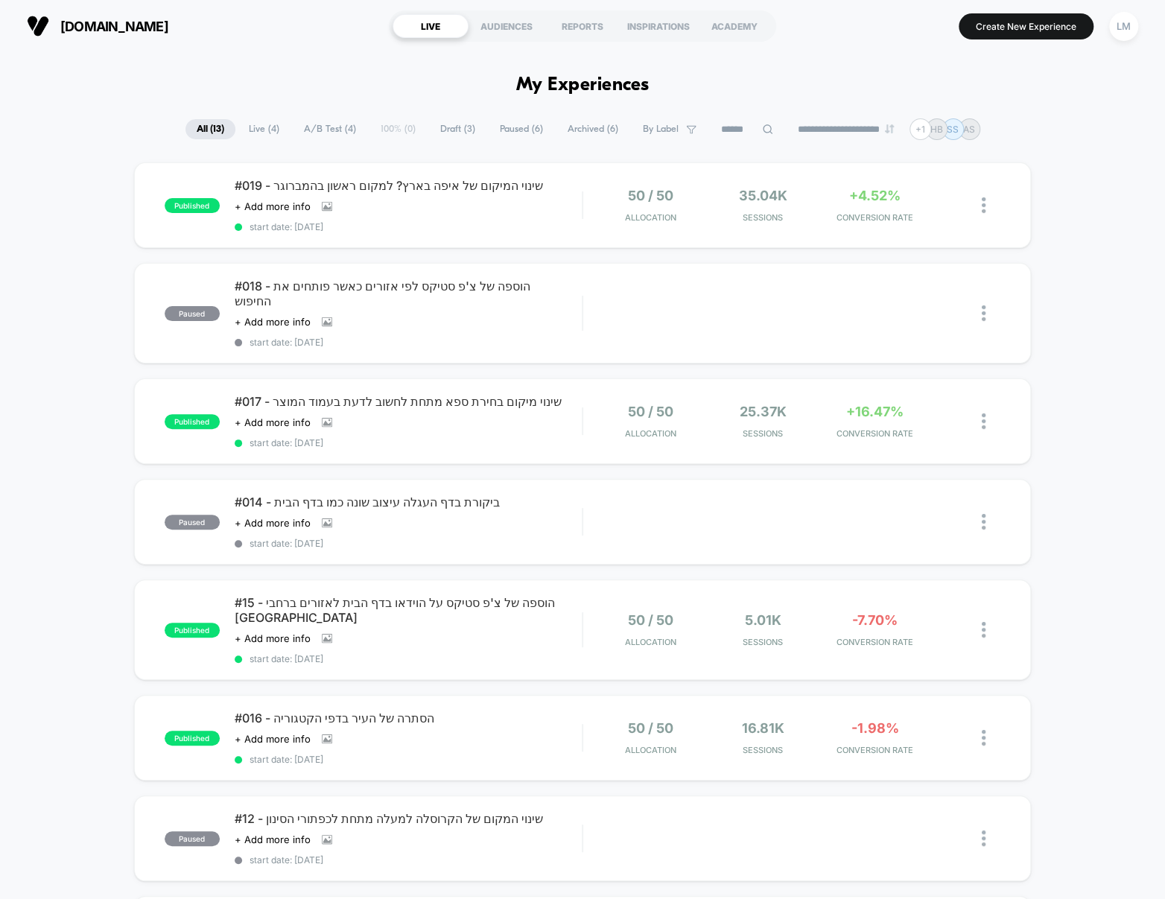
drag, startPoint x: 622, startPoint y: 75, endPoint x: 646, endPoint y: 77, distance: 23.9
click at [623, 74] on h1 "My Experiences" at bounding box center [582, 85] width 133 height 22
drag, startPoint x: 646, startPoint y: 79, endPoint x: 396, endPoint y: 83, distance: 249.5
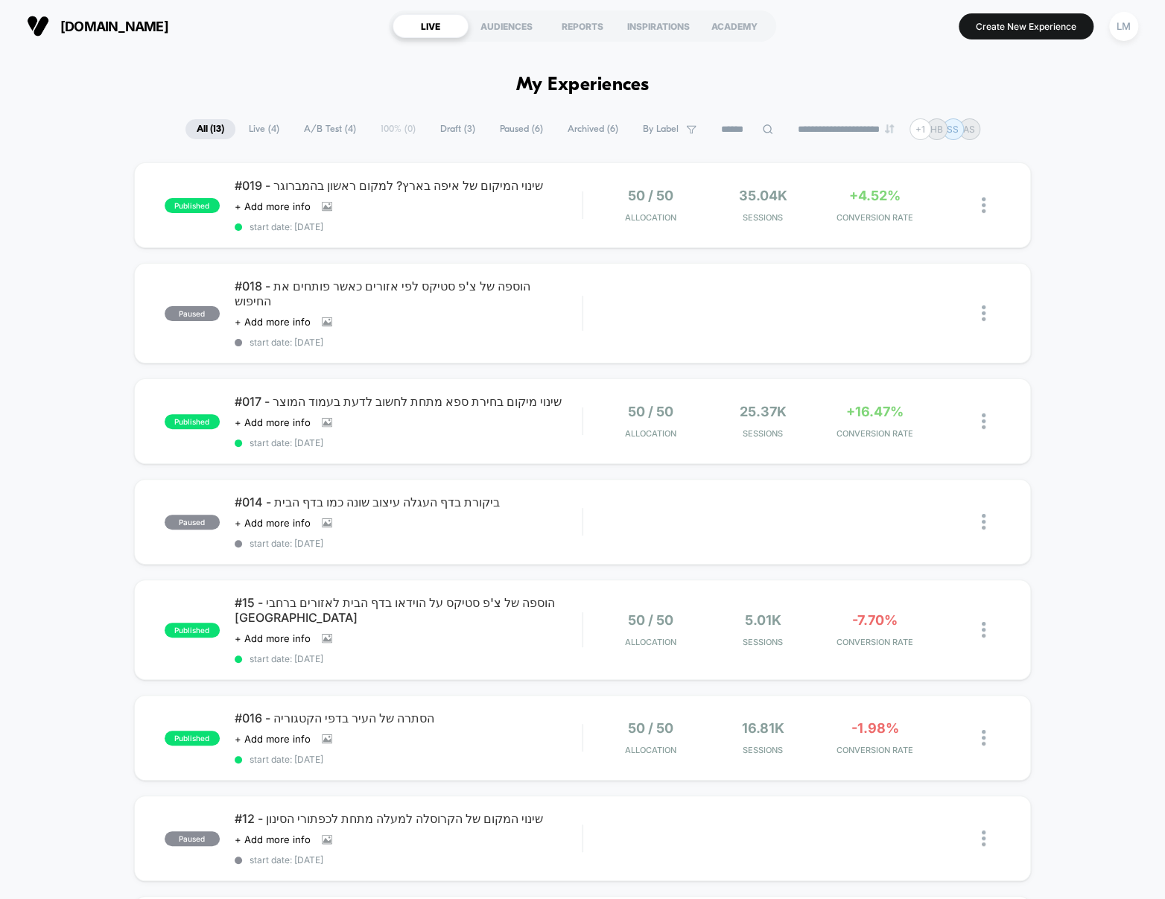
drag, startPoint x: 401, startPoint y: 80, endPoint x: 685, endPoint y: 76, distance: 283.8
drag, startPoint x: 730, startPoint y: 73, endPoint x: 423, endPoint y: 85, distance: 307.1
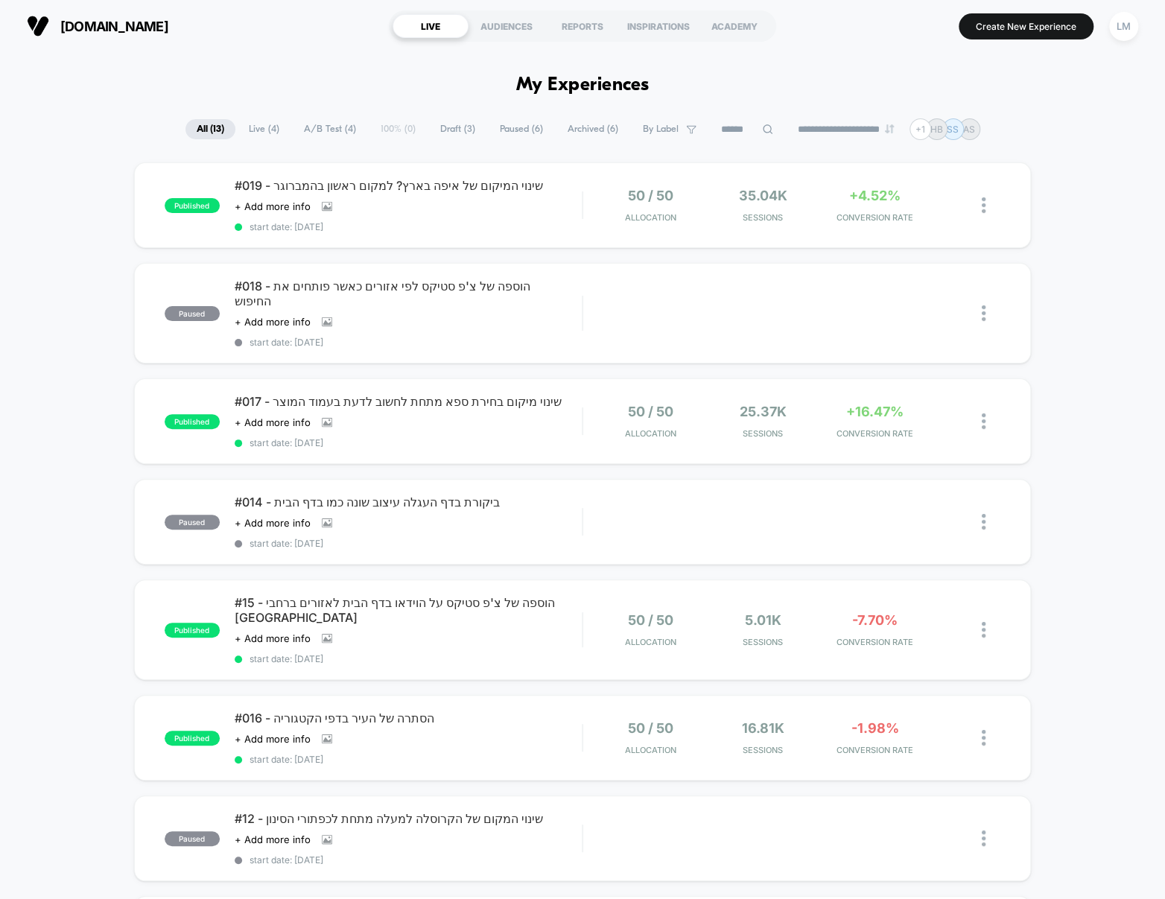
drag, startPoint x: 421, startPoint y: 85, endPoint x: 709, endPoint y: 77, distance: 288.3
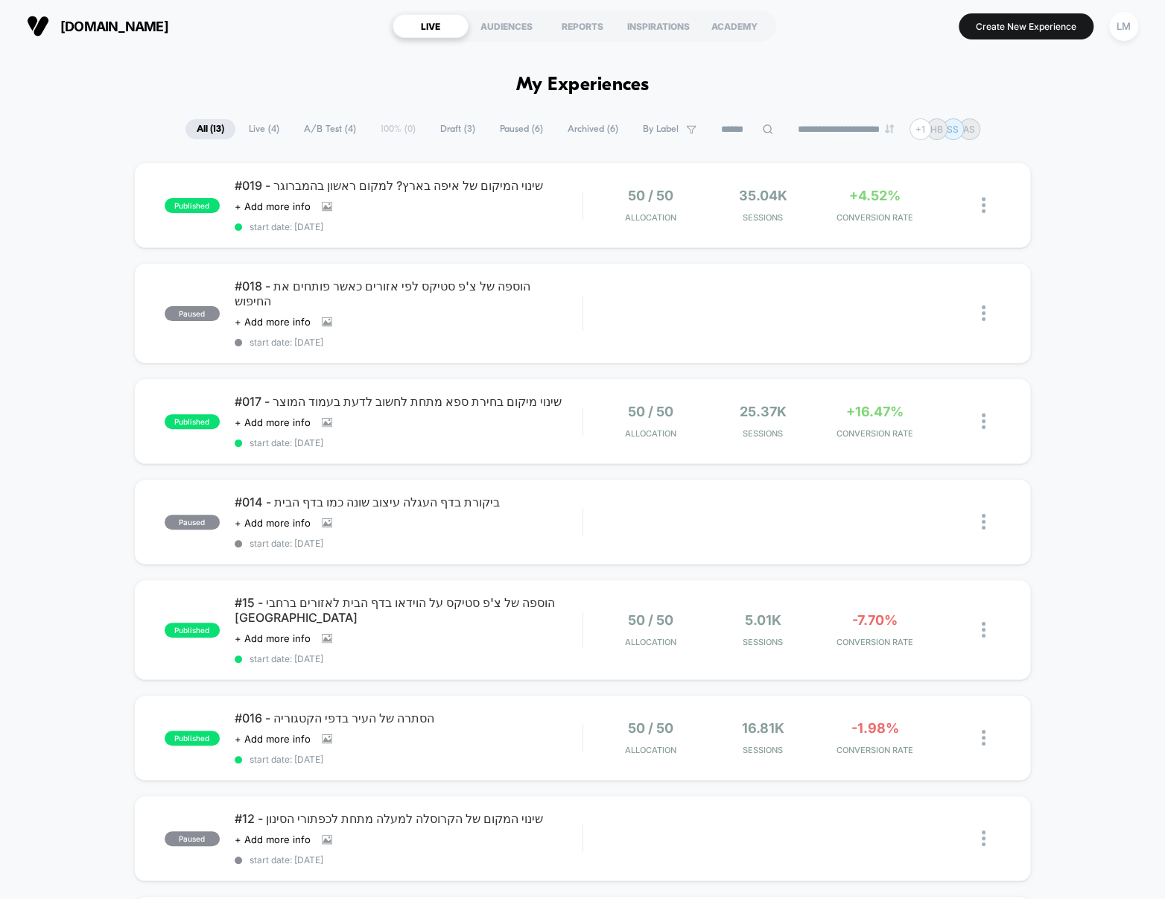
click at [1138, 29] on button "LM" at bounding box center [1124, 26] width 38 height 31
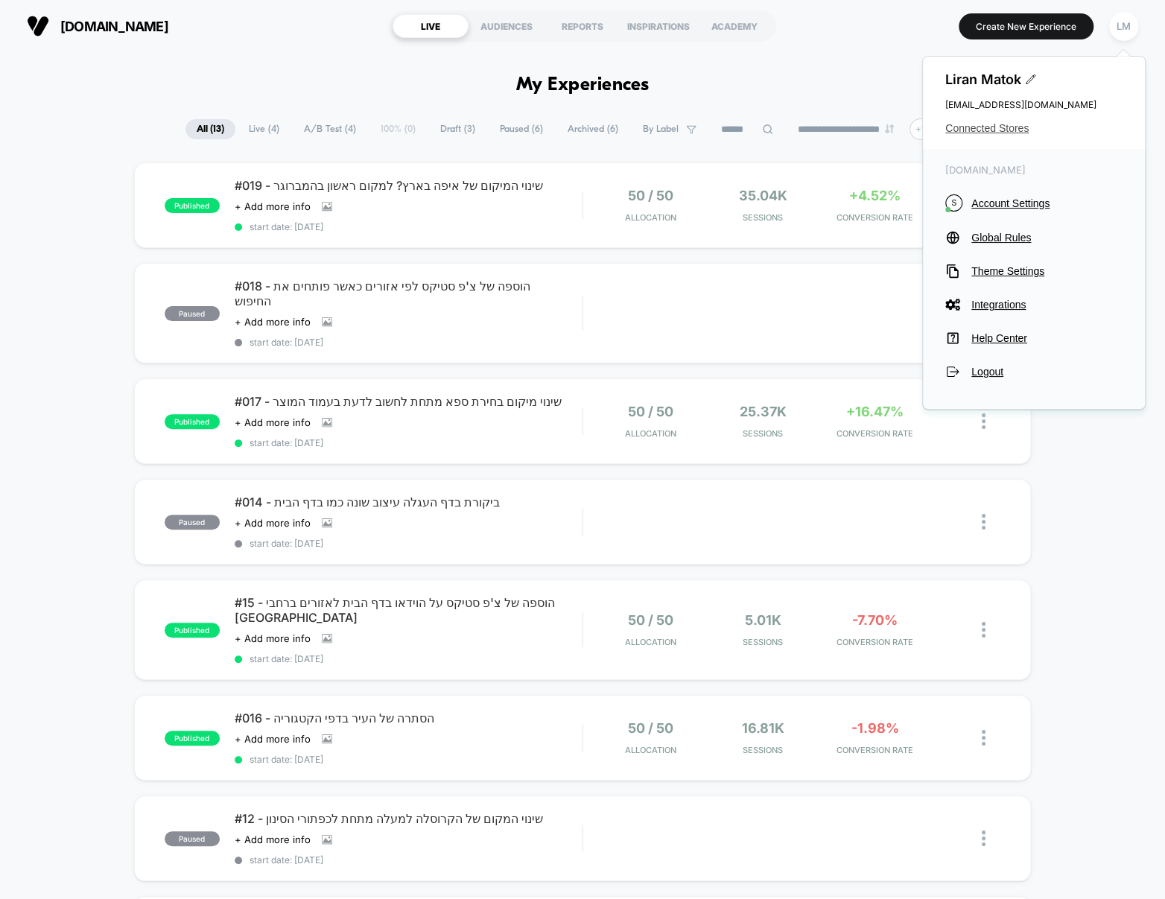
click at [1000, 130] on span "Connected Stores" at bounding box center [1033, 128] width 177 height 12
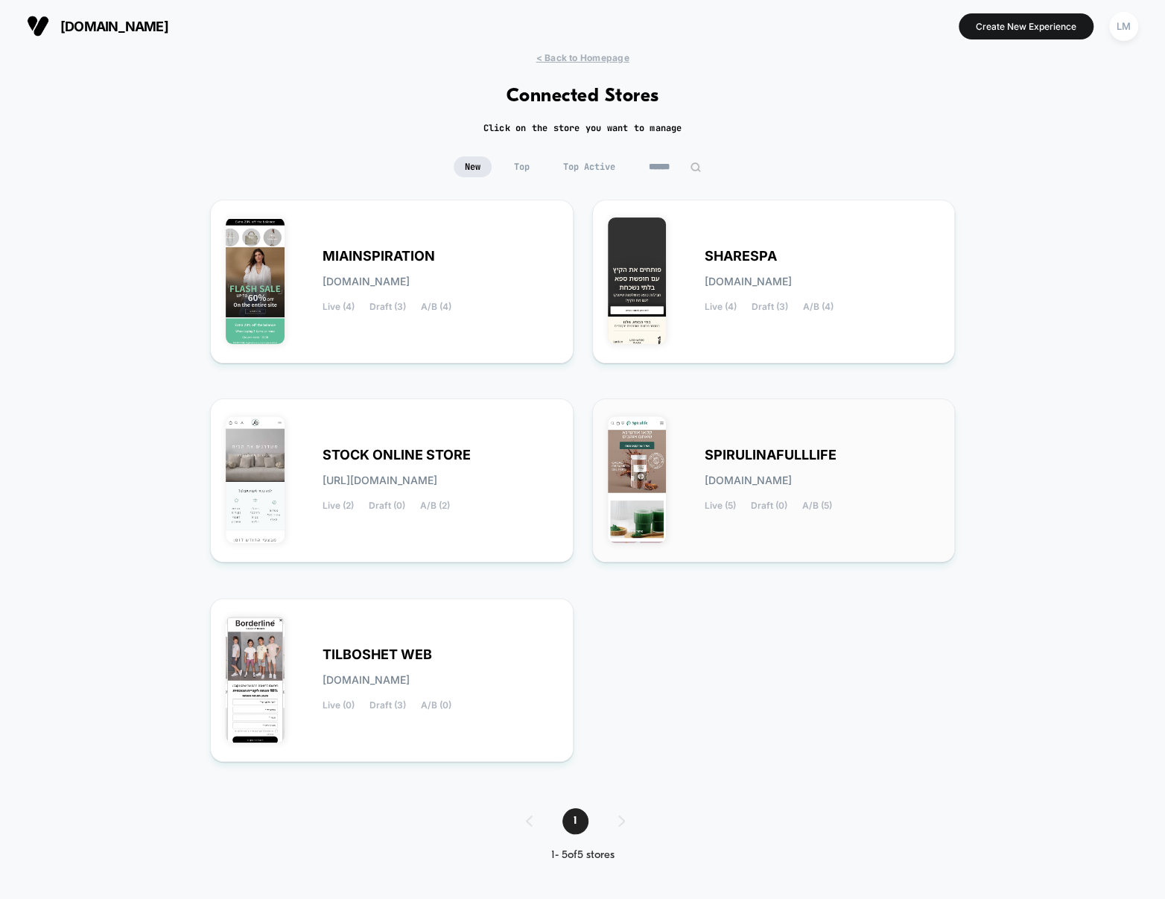
click at [784, 450] on span "SPIRULINAFULLLIFE" at bounding box center [771, 455] width 132 height 10
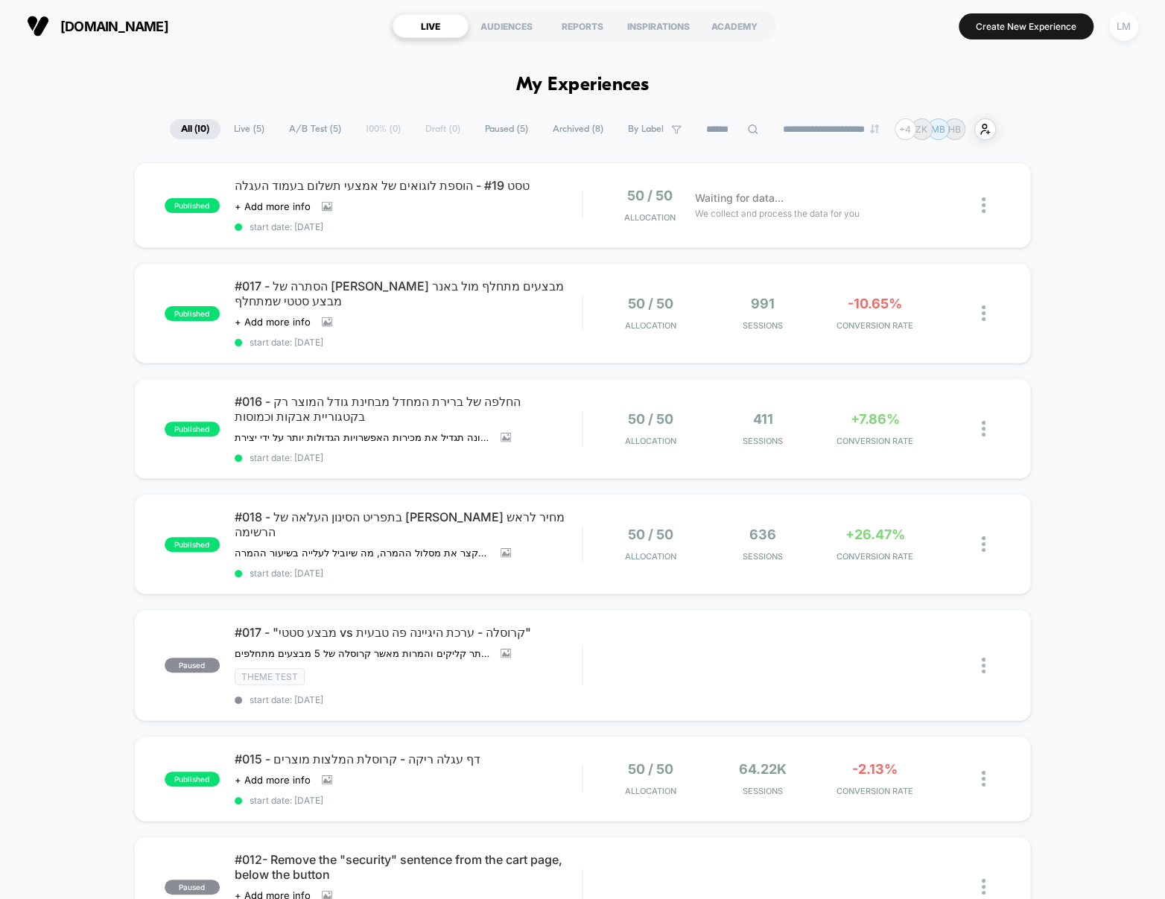
click at [1125, 27] on div "LM" at bounding box center [1123, 26] width 29 height 29
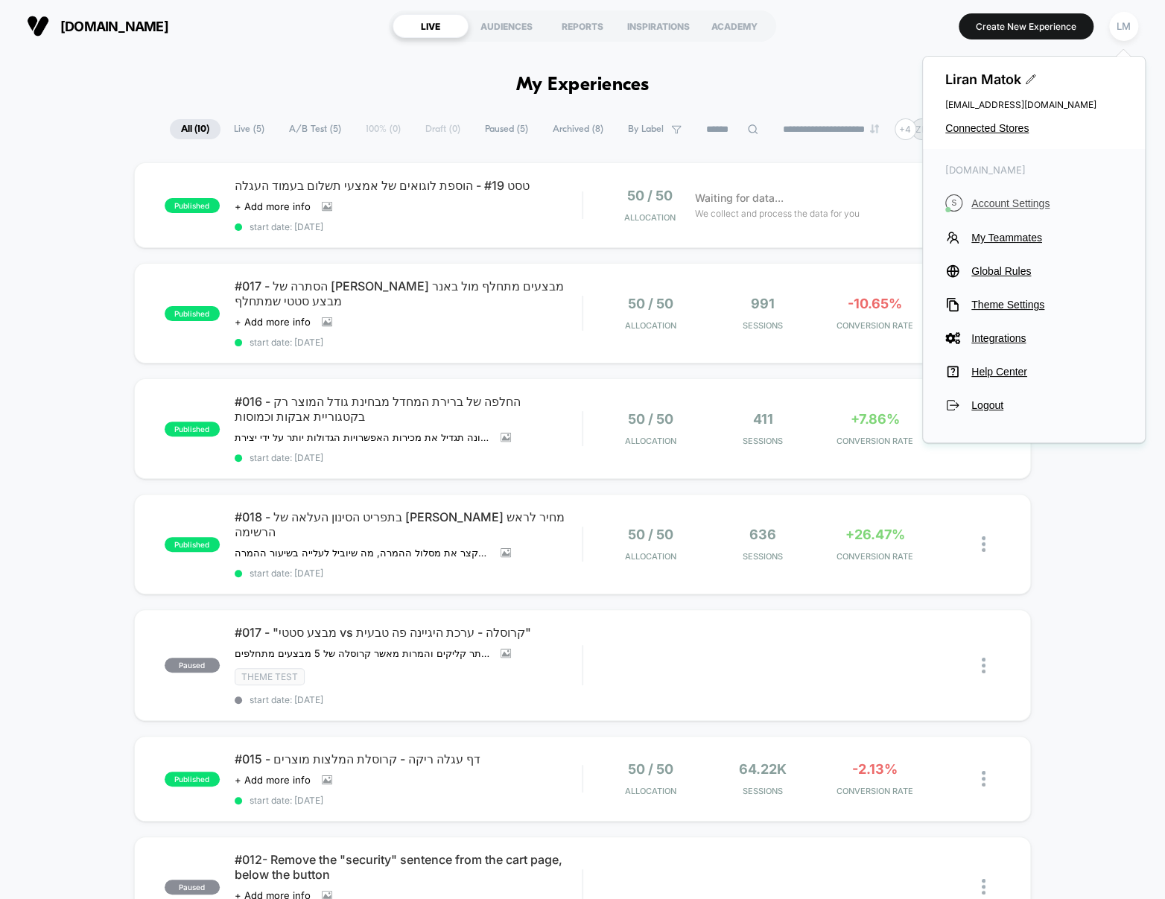
click at [1031, 199] on span "Account Settings" at bounding box center [1046, 203] width 151 height 12
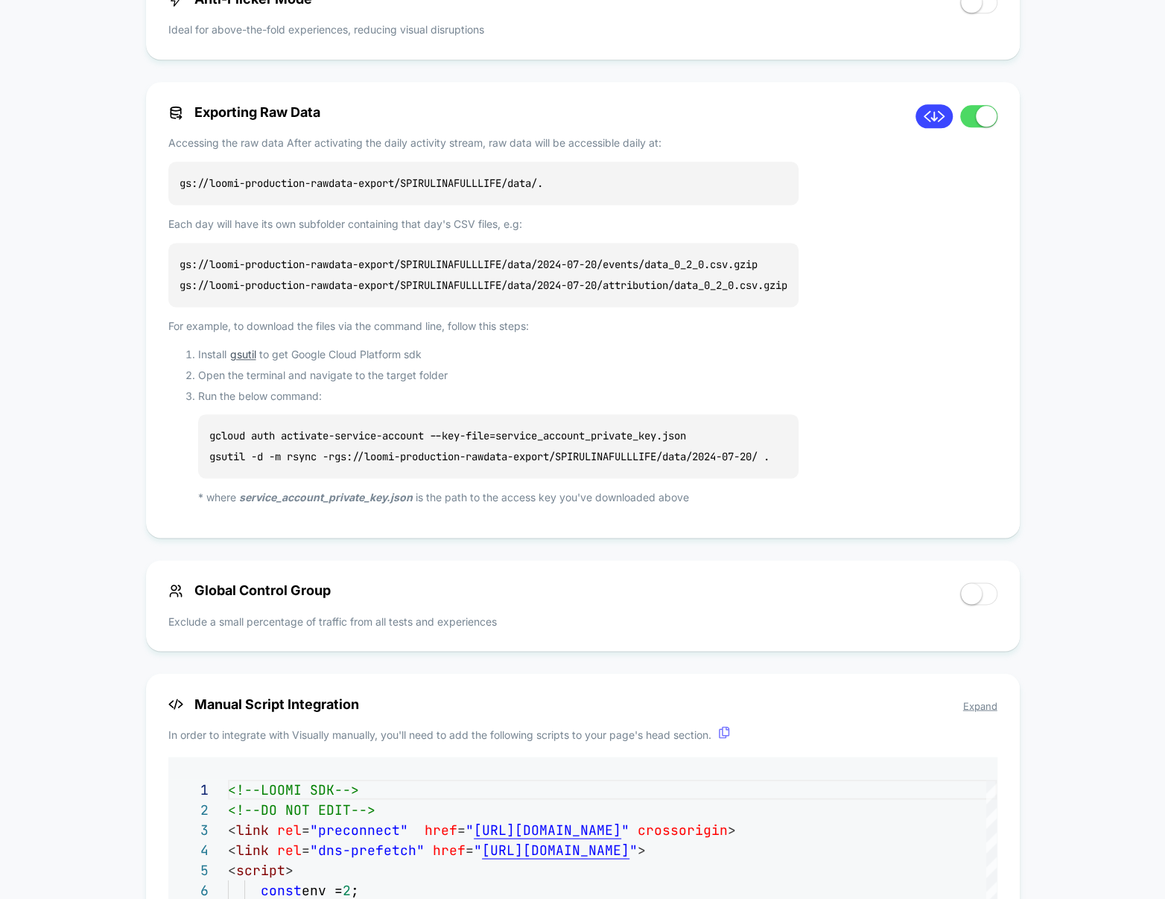
scroll to position [901, 0]
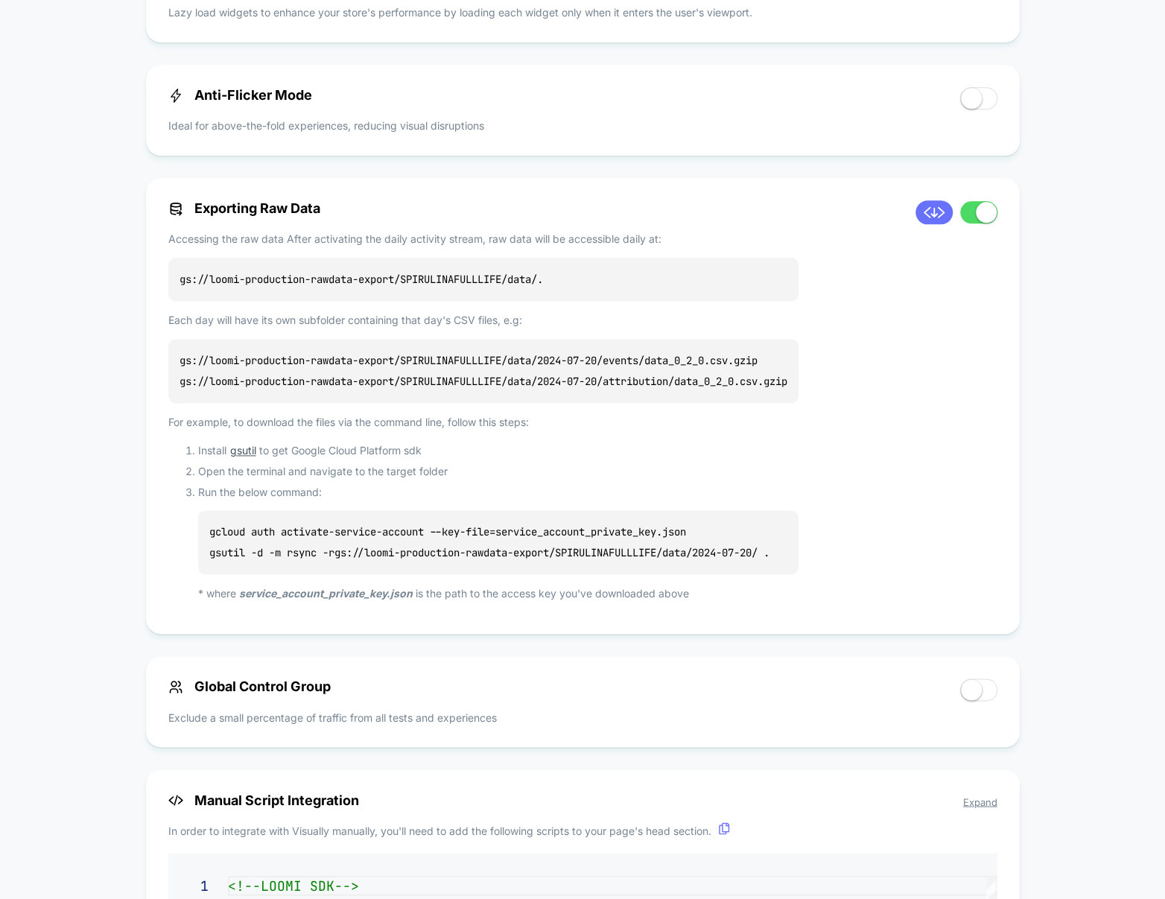
click at [929, 216] on icon at bounding box center [934, 212] width 22 height 22
click at [358, 282] on p "gs://loomi-production-rawdata-export/SPIRULINAFULLLIFE/data/ ." at bounding box center [483, 279] width 630 height 43
copy p "gs://loomi-production-rawdata-export/SPIRULINAFULLLIFE/data/ ."
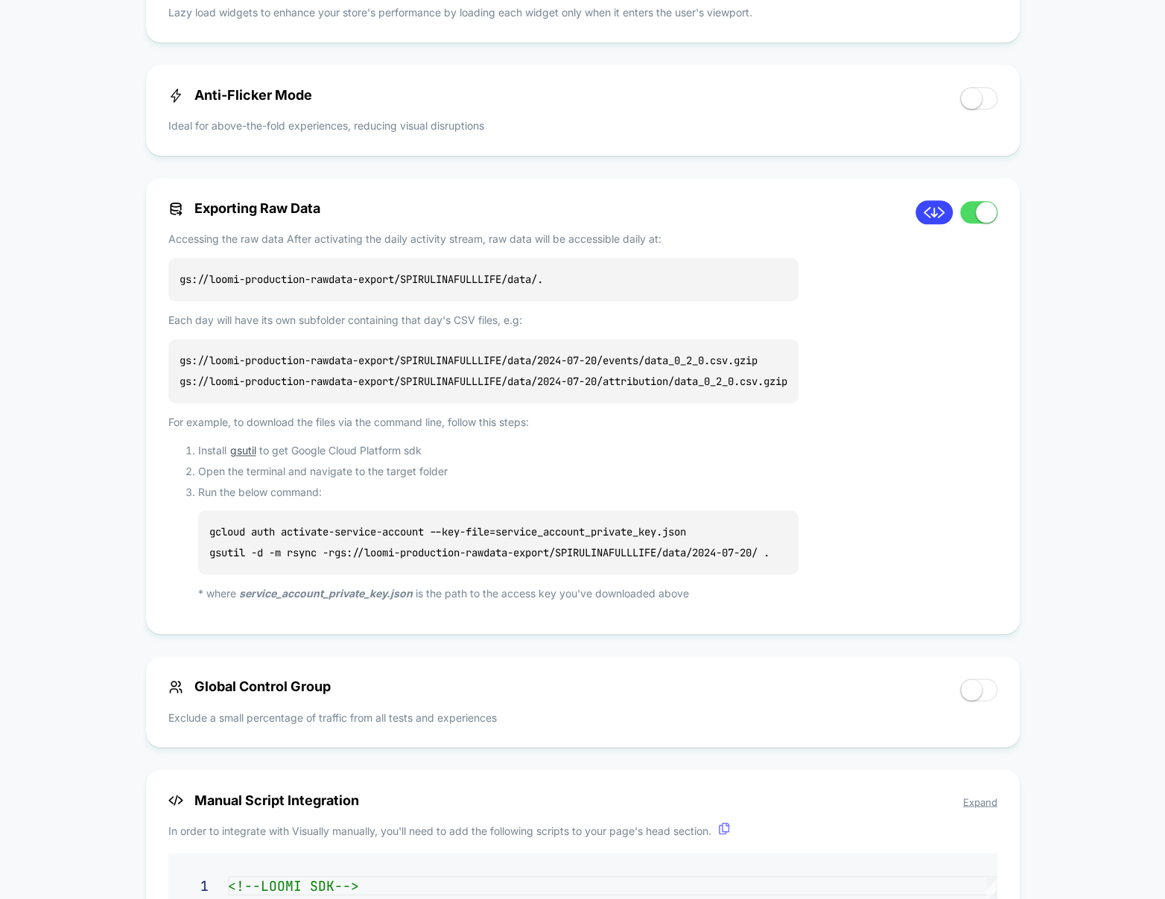
click at [450, 363] on p "gs://loomi-production-rawdata-export/SPIRULINAFULLLIFE/data/2024-07-20/events/d…" at bounding box center [483, 371] width 630 height 64
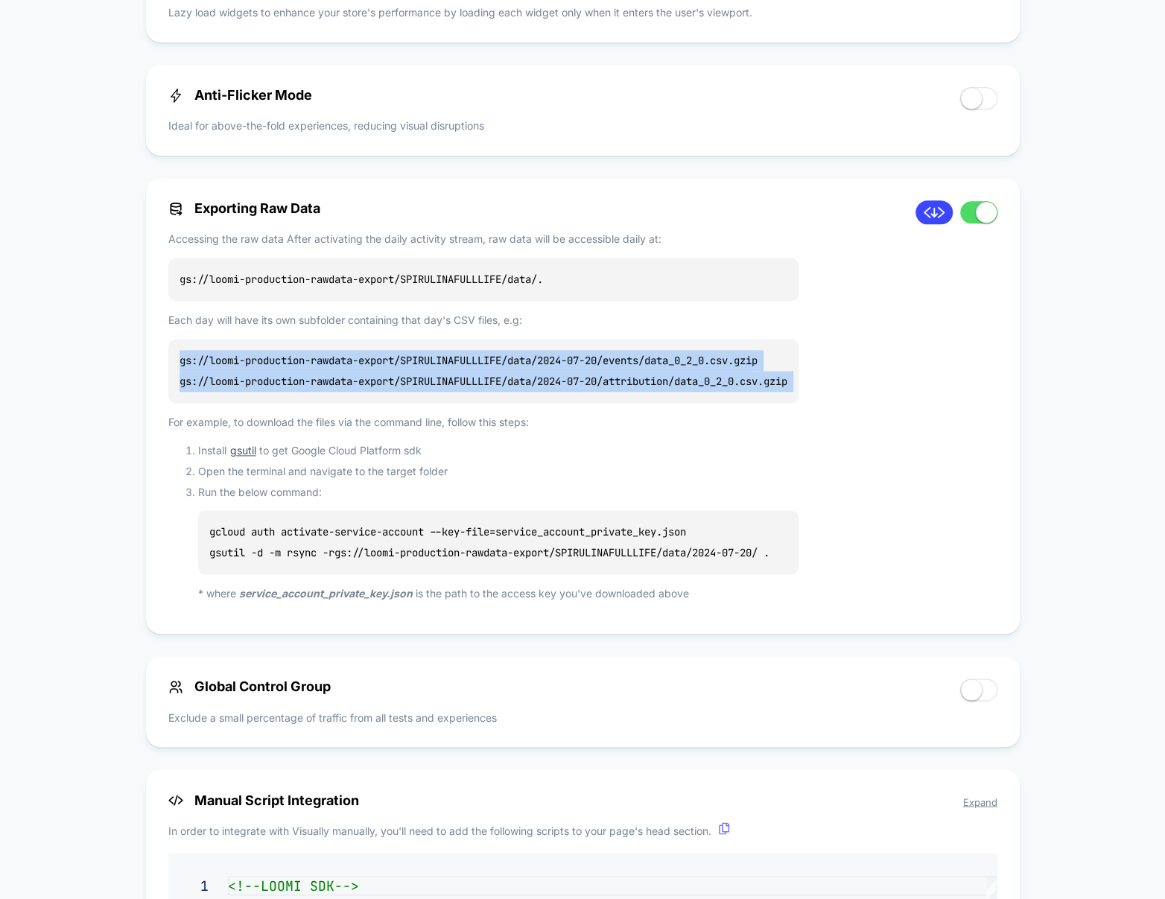
drag, startPoint x: 450, startPoint y: 363, endPoint x: 450, endPoint y: 375, distance: 11.9
click at [450, 375] on p "gs://loomi-production-rawdata-export/SPIRULINAFULLLIFE/data/2024-07-20/events/d…" at bounding box center [483, 371] width 630 height 64
copy p "gs://loomi-production-rawdata-export/SPIRULINAFULLLIFE/data/2024-07-20/events/d…"
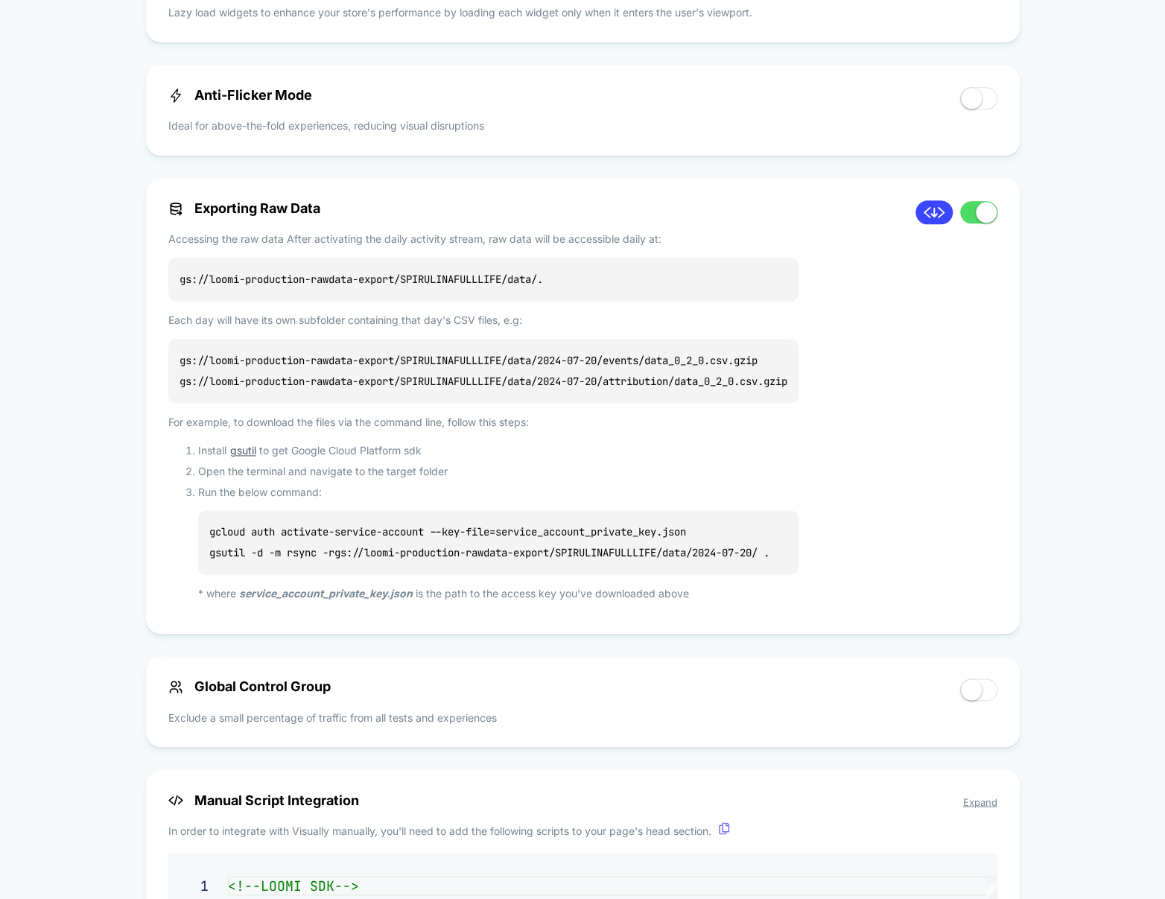
click at [293, 535] on p "gcloud auth activate-service-account --key-file=service_account_private_key.jso…" at bounding box center [498, 542] width 600 height 64
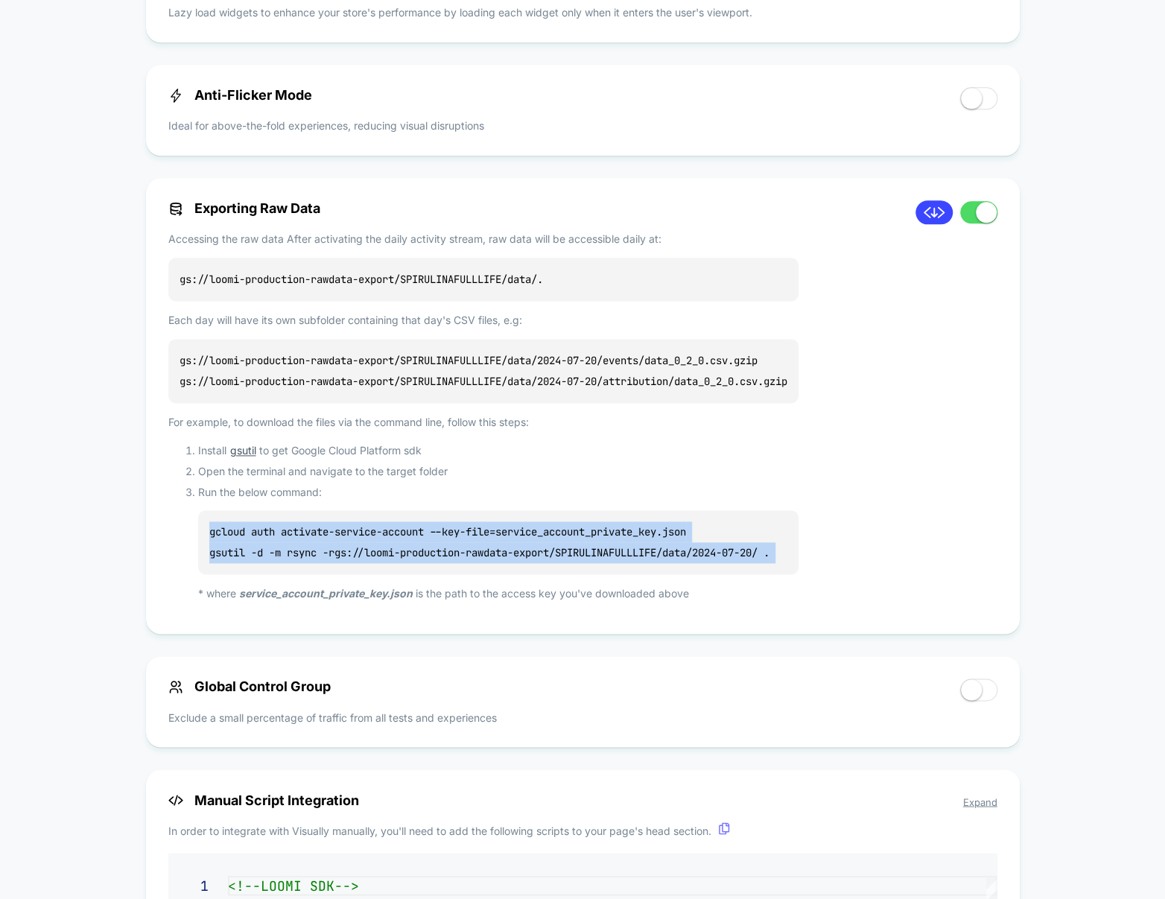
drag, startPoint x: 293, startPoint y: 535, endPoint x: 285, endPoint y: 569, distance: 34.7
click at [285, 569] on p "gcloud auth activate-service-account --key-file=service_account_private_key.jso…" at bounding box center [498, 542] width 600 height 64
copy p "gcloud auth activate-service-account --key-file=service_account_private_key.jso…"
